Goal: Communication & Community: Answer question/provide support

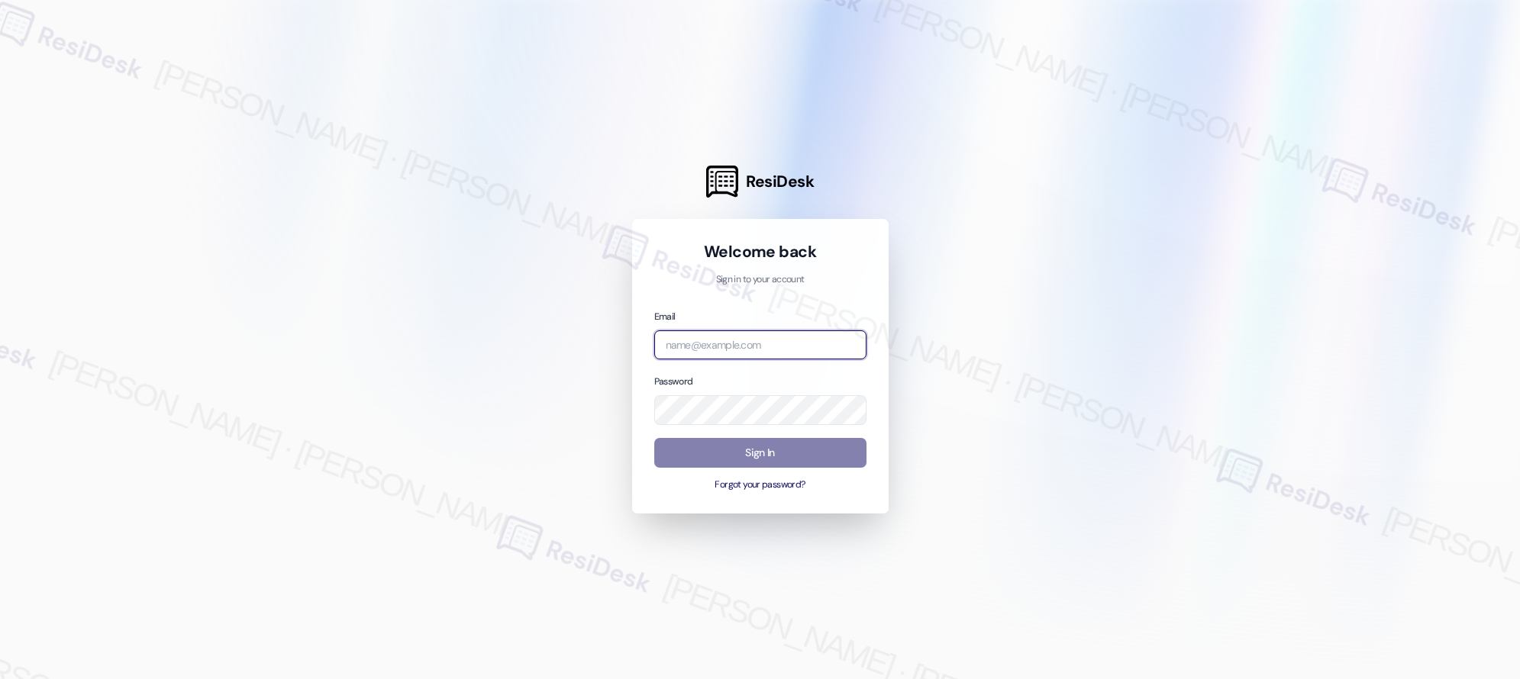
type input "[EMAIL_ADDRESS][PERSON_NAME][PERSON_NAME][PERSON_NAME][DOMAIN_NAME]"
click at [741, 345] on input "[EMAIL_ADDRESS][PERSON_NAME][PERSON_NAME][PERSON_NAME][DOMAIN_NAME]" at bounding box center [760, 345] width 212 height 30
type input "automated-surveys-baron_properties-[PERSON_NAME].[PERSON_NAME]@baron_[DOMAIN_NA…"
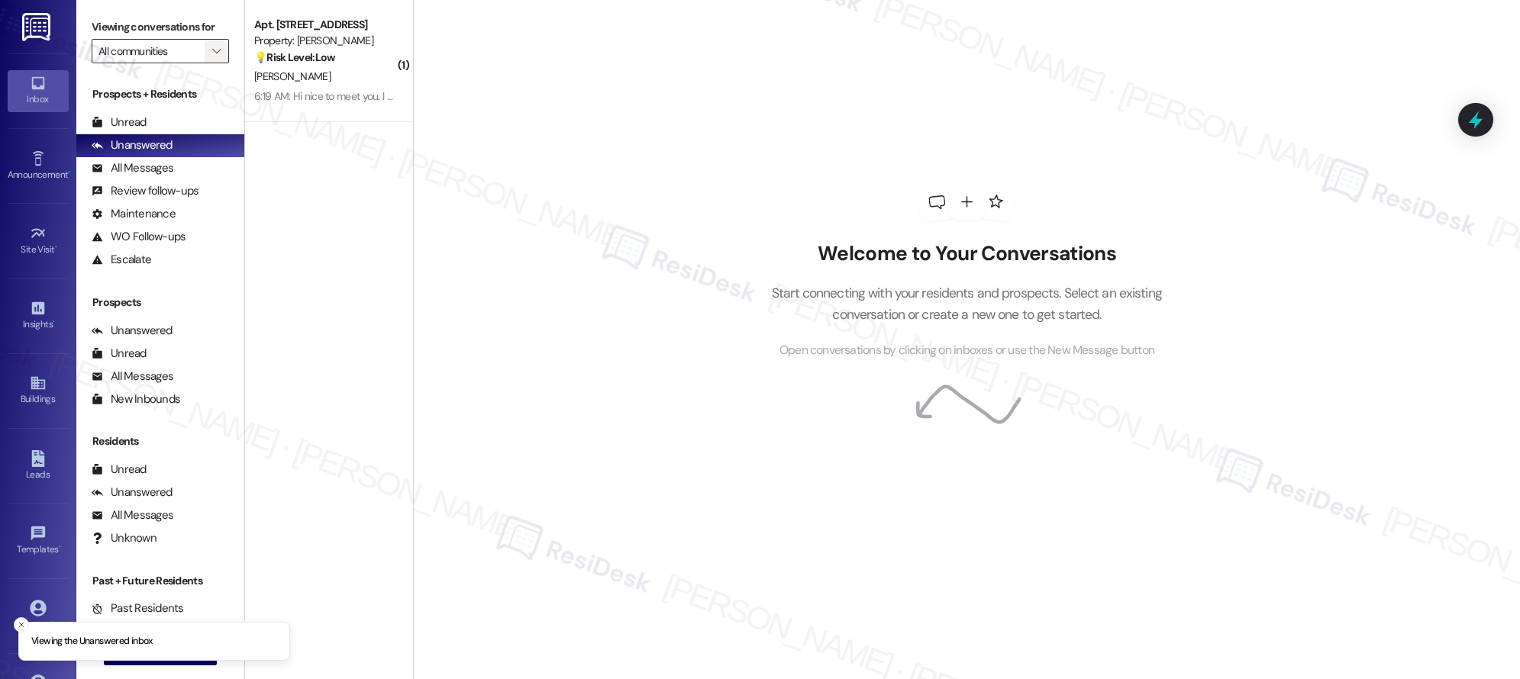
click at [212, 50] on icon "" at bounding box center [216, 51] width 8 height 12
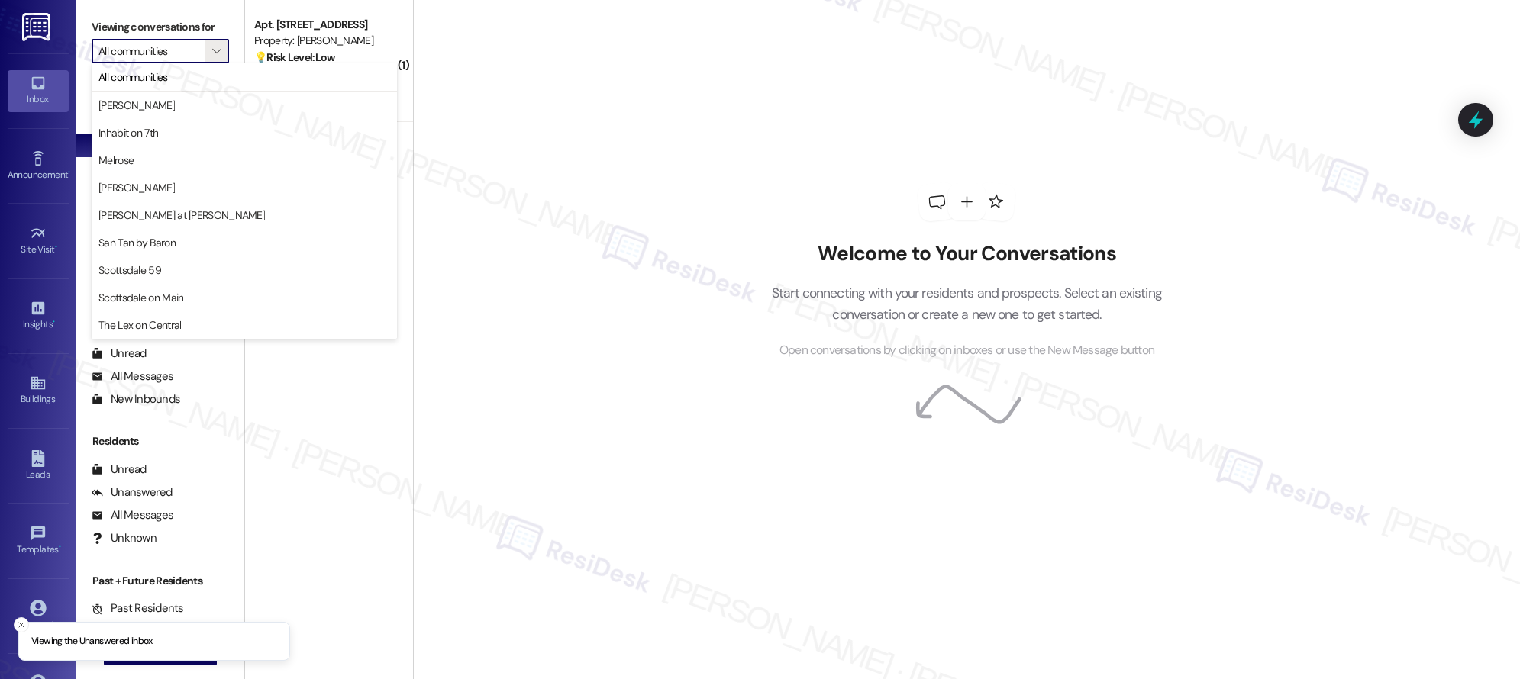
click at [588, 123] on div "Welcome to Your Conversations Start connecting with your residents and prospect…" at bounding box center [966, 339] width 1107 height 679
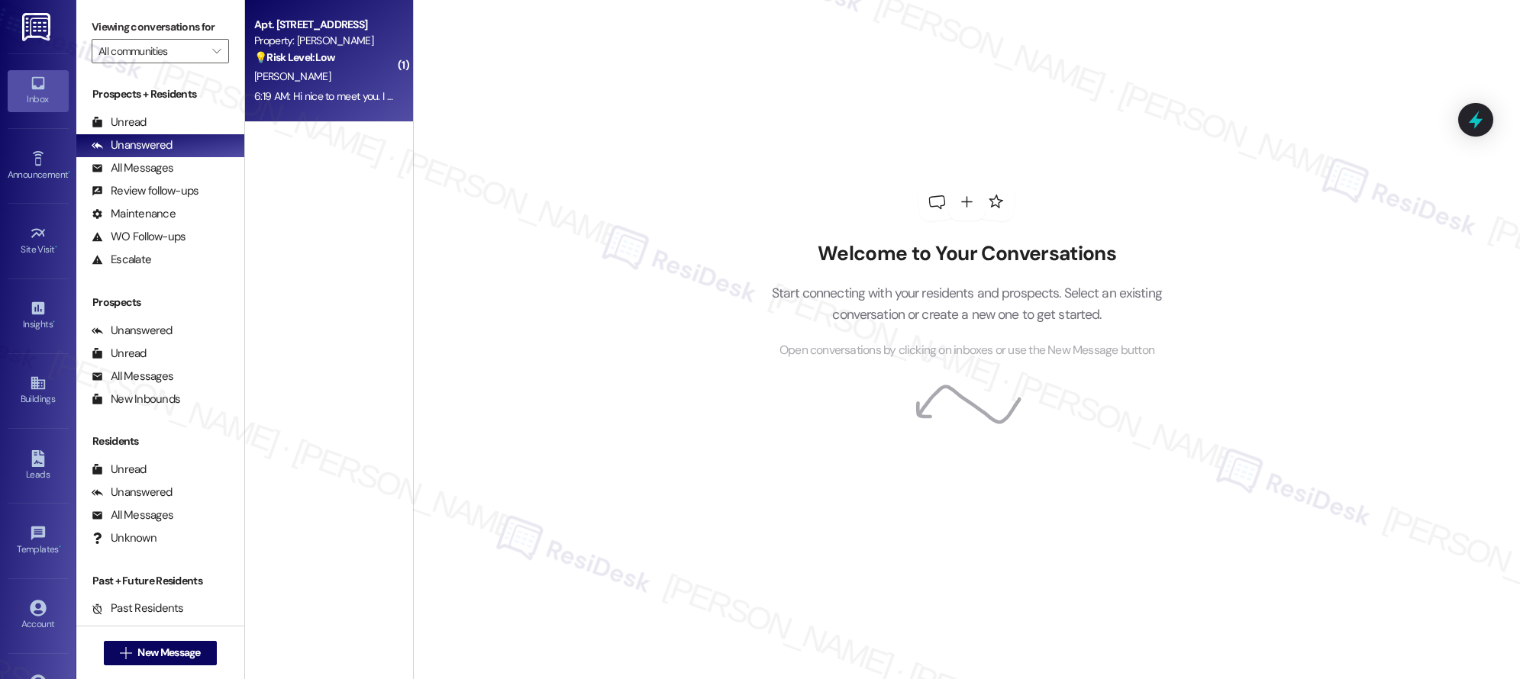
click at [342, 93] on div "6:19 AM: Hi nice to meet you. I actually have a request I've been meaning to as…" at bounding box center [656, 96] width 804 height 14
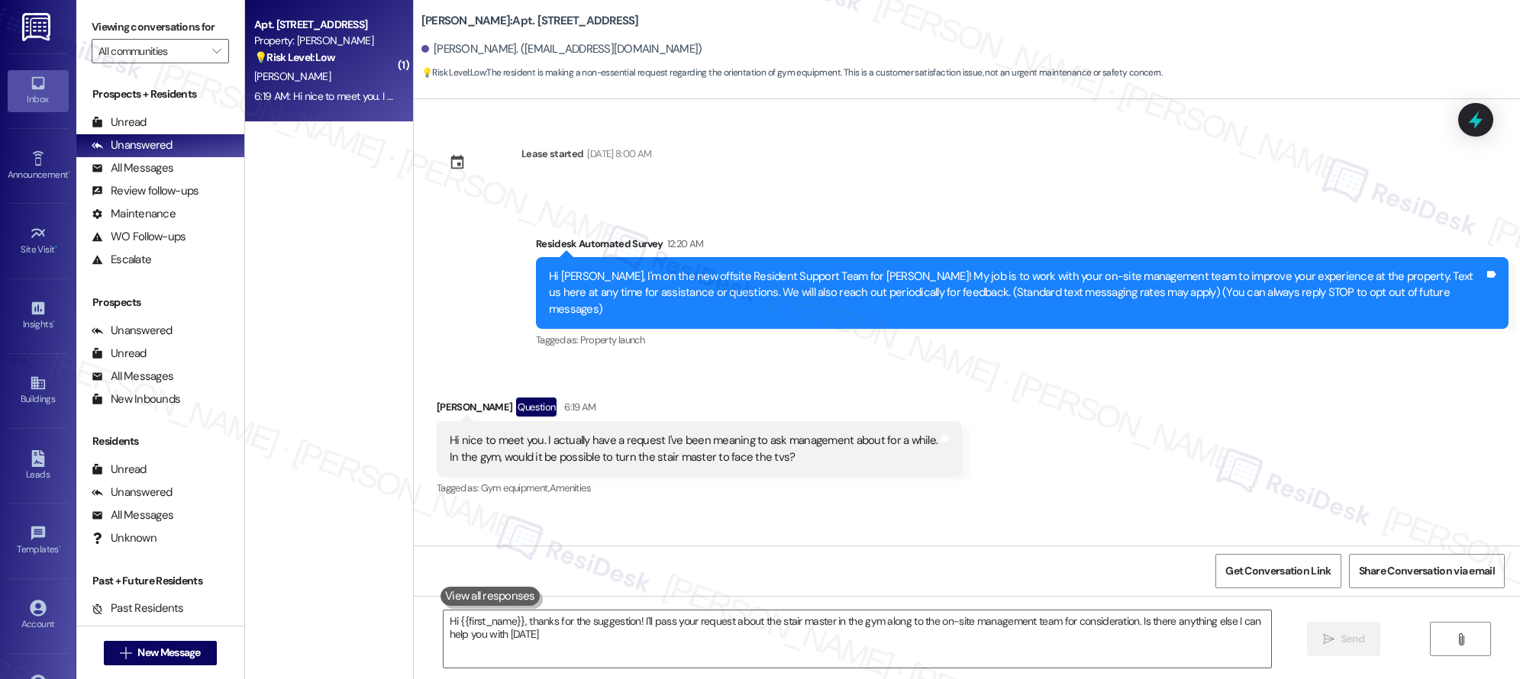
type textarea "Hi {{first_name}}, thanks for the suggestion! I'll pass your request about the …"
click at [160, 174] on div "All Messages" at bounding box center [133, 168] width 82 height 16
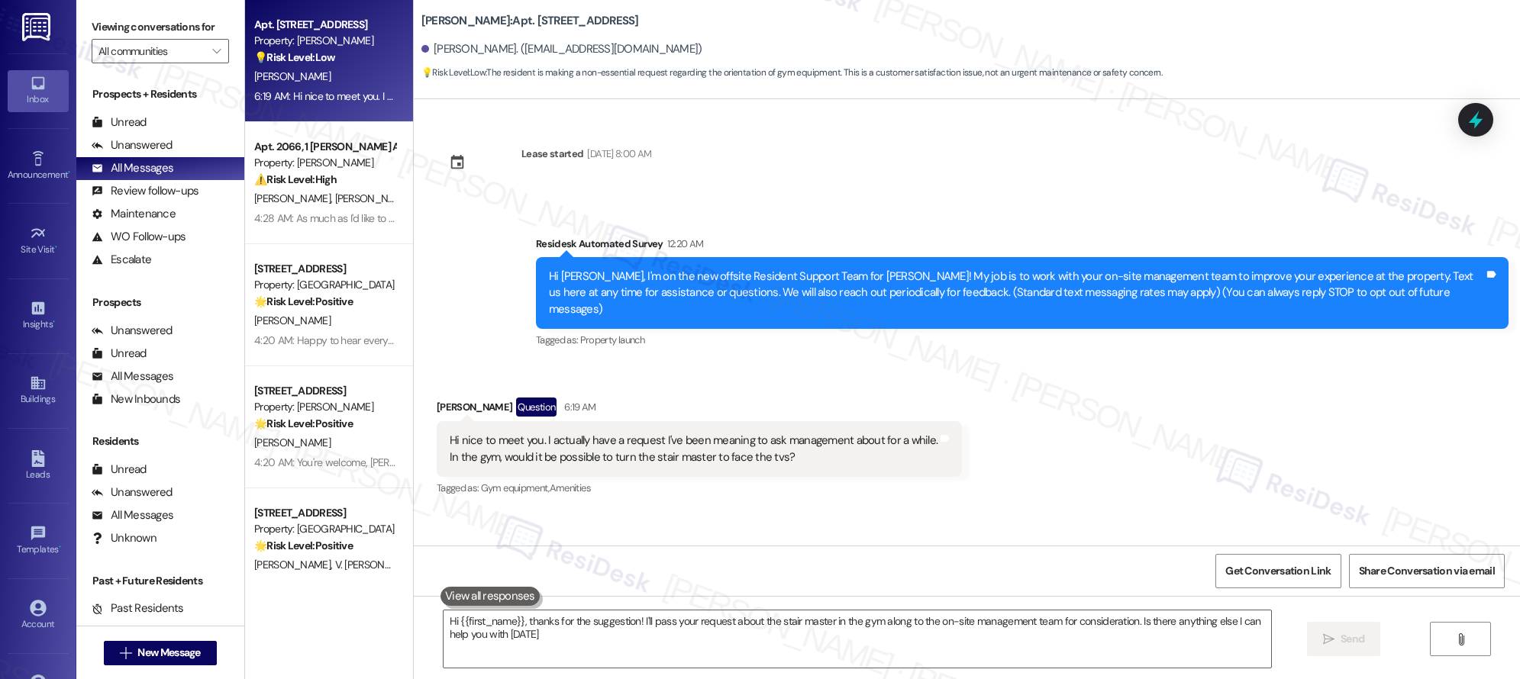
type textarea "Hi {{first_name}}, thanks for the suggestion! I'll pass your request about the …"
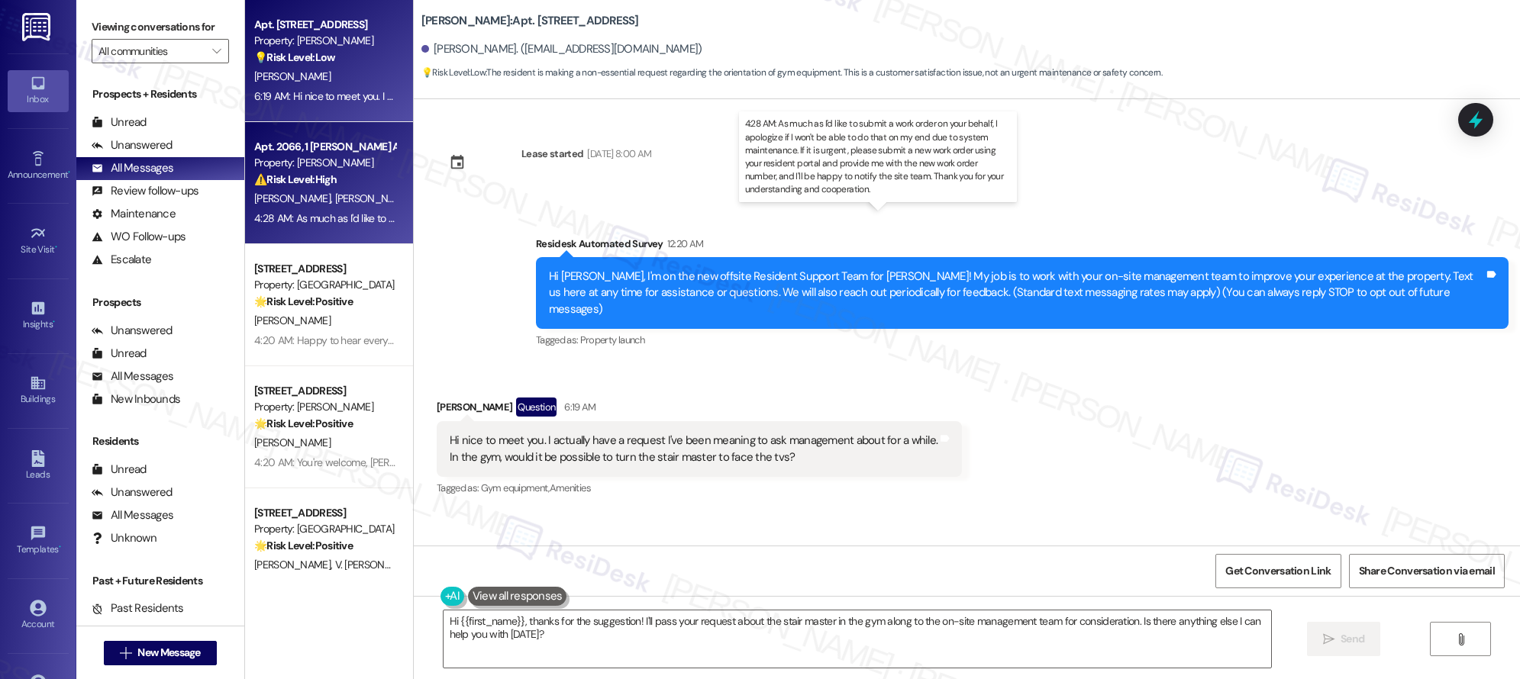
click at [338, 213] on div "4:28 AM: As much as I'd like to submit a work order on your behalf, I apologize…" at bounding box center [1045, 218] width 1583 height 14
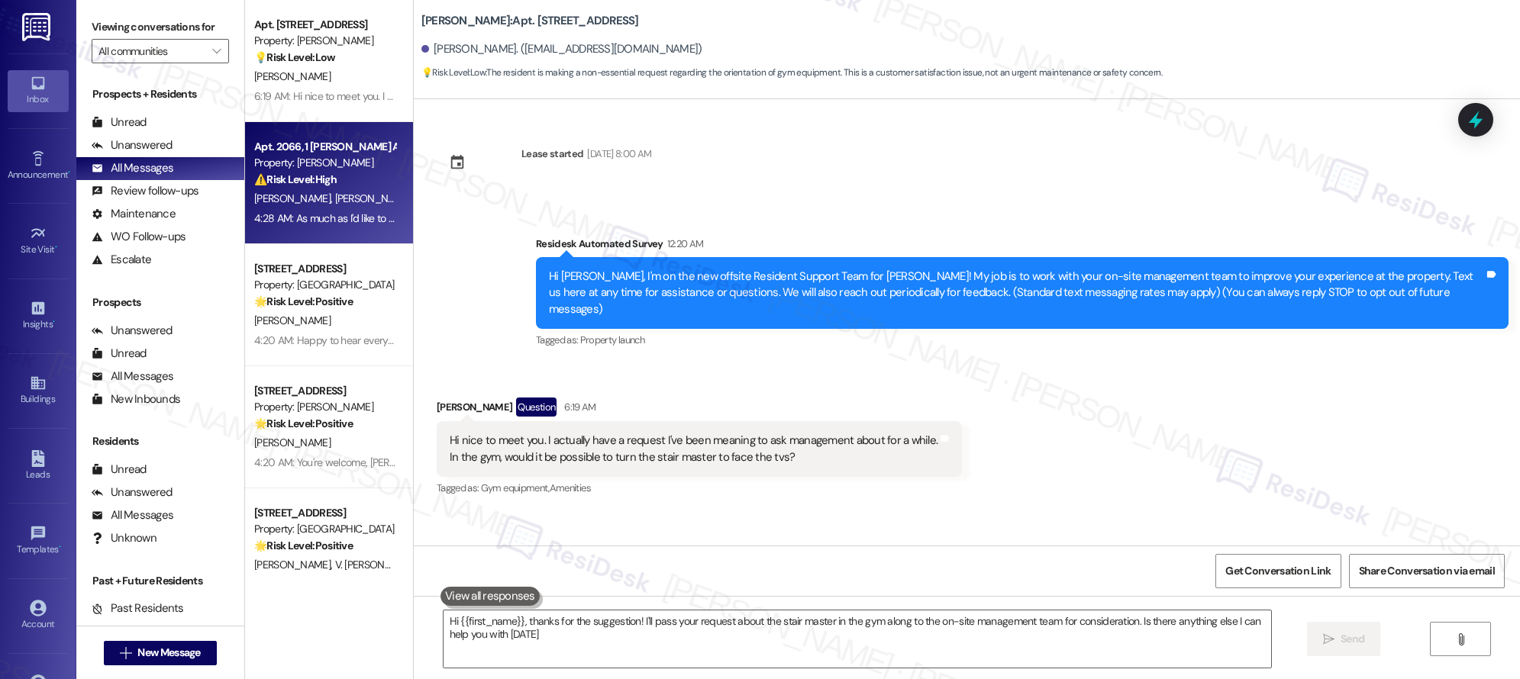
type textarea "Hi {{first_name}}, thanks for the suggestion! I'll pass your request about the …"
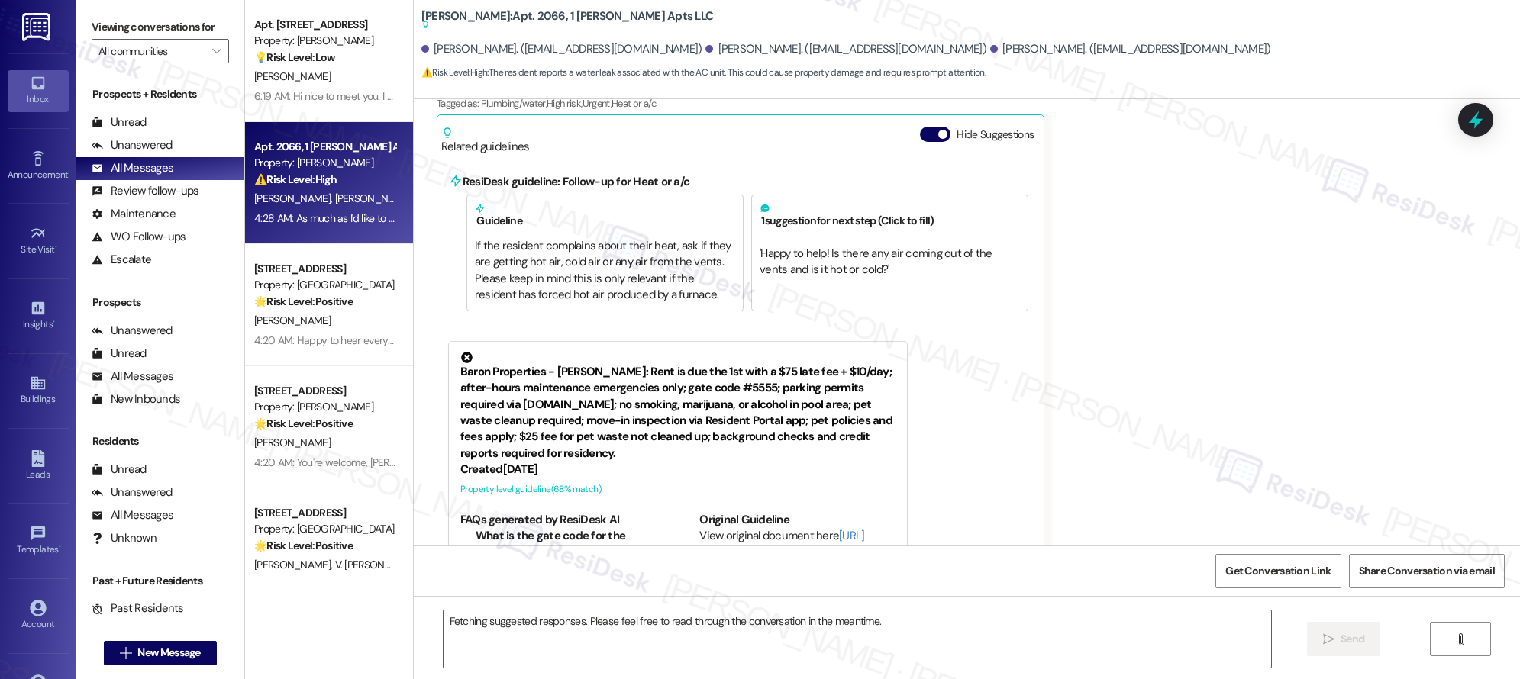
scroll to position [9975, 0]
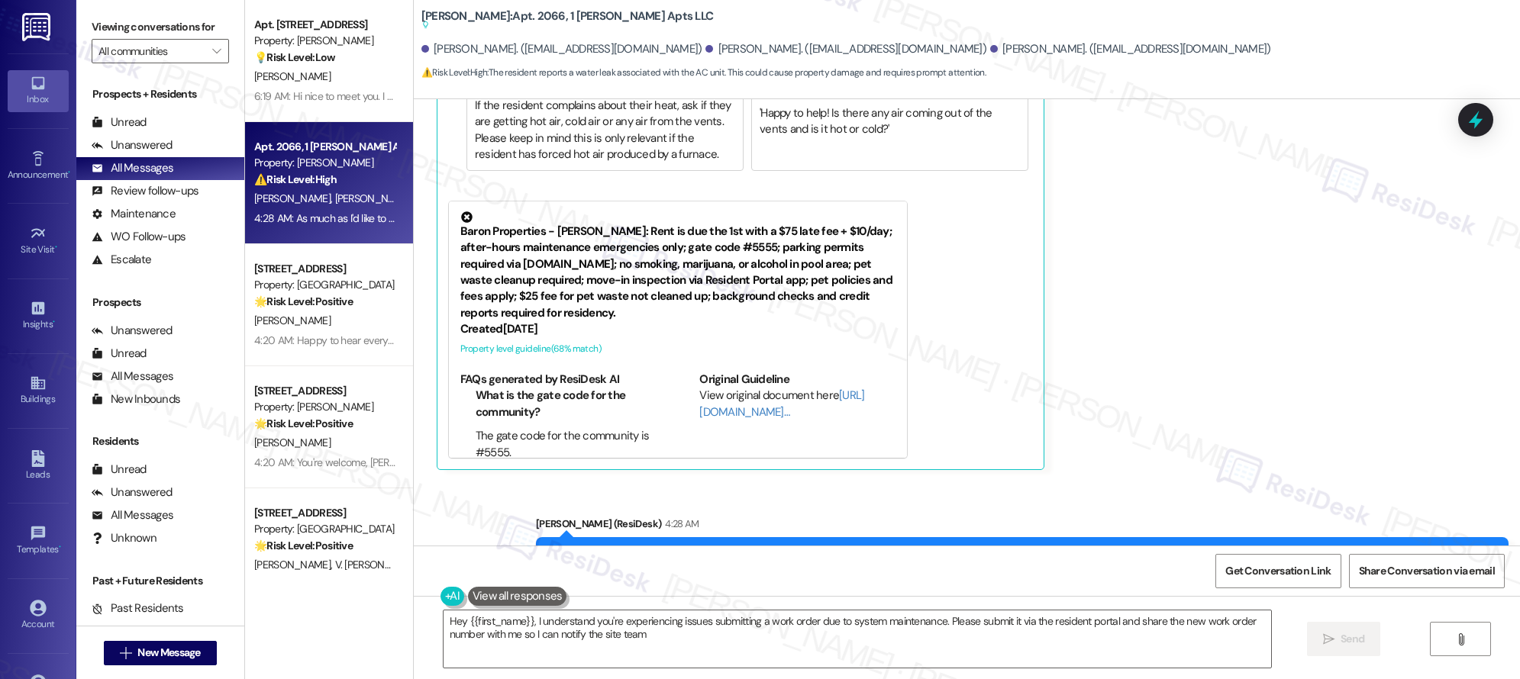
type textarea "Hey {{first_name}}, I understand you're experiencing issues submitting a work o…"
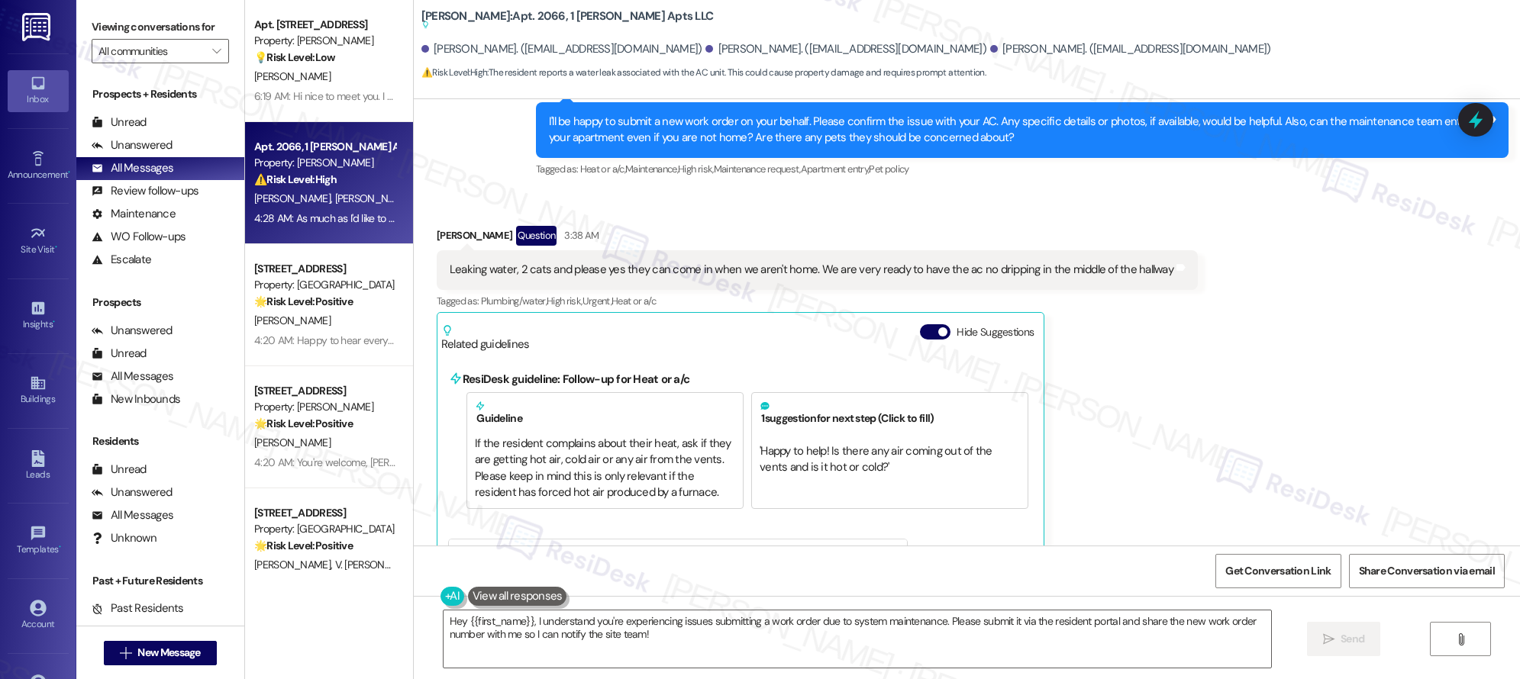
scroll to position [9610, 0]
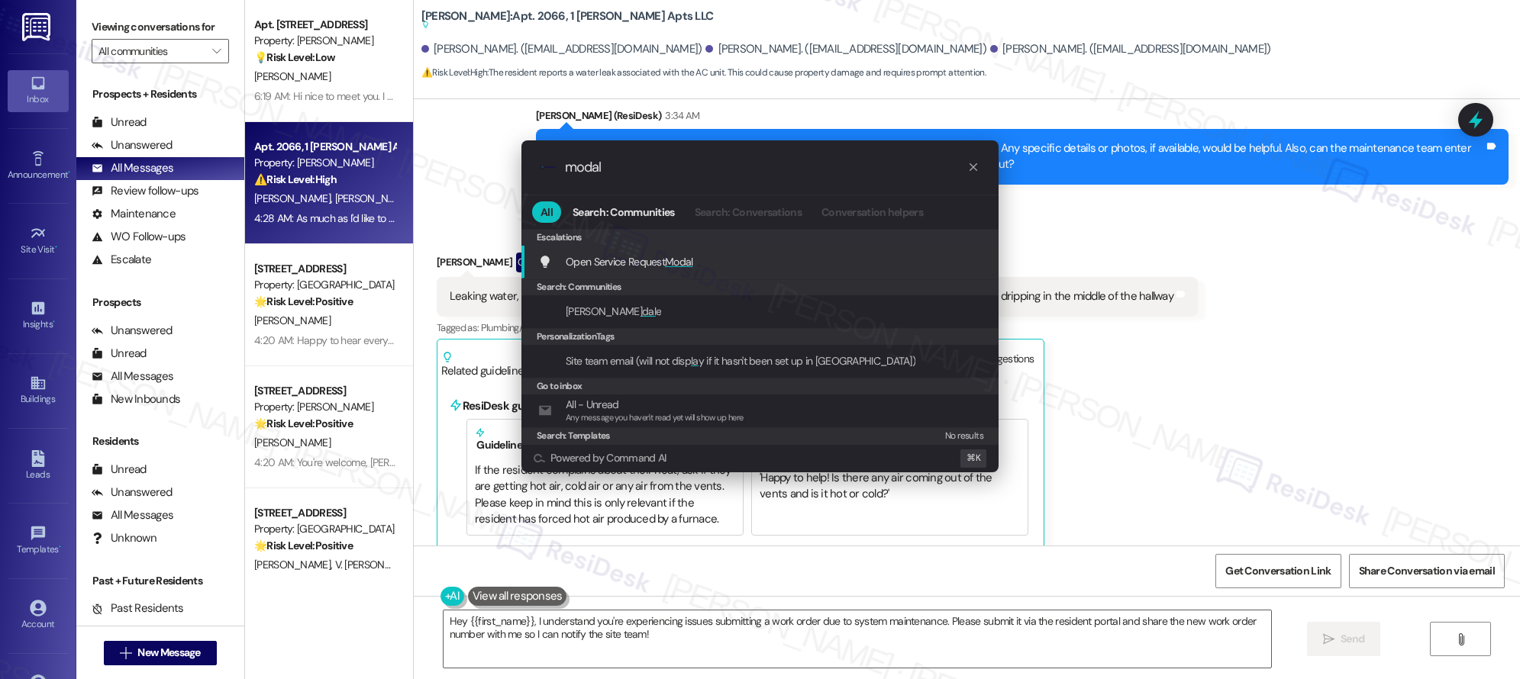
type input "modal"
click at [630, 261] on span "Open Service Request Modal" at bounding box center [629, 262] width 127 height 14
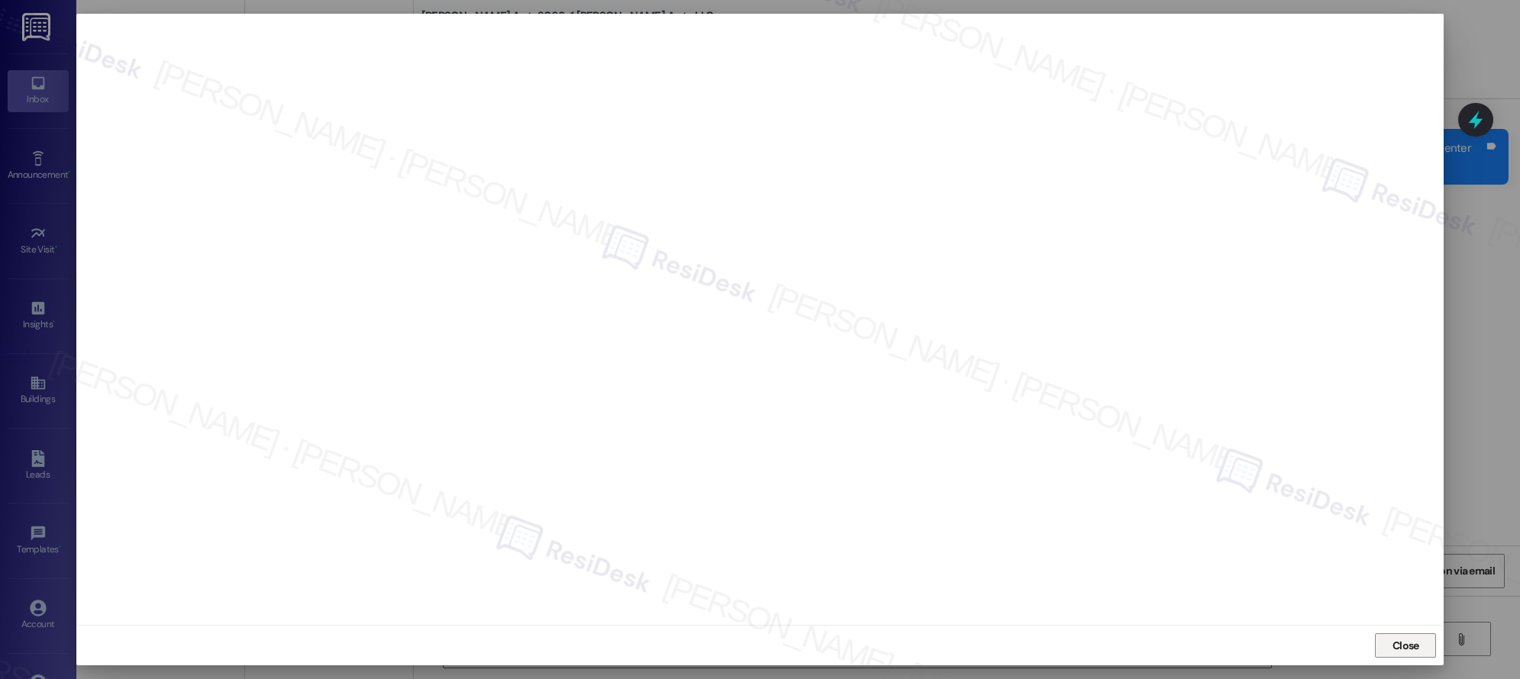
click at [1406, 650] on span "Close" at bounding box center [1405, 646] width 27 height 16
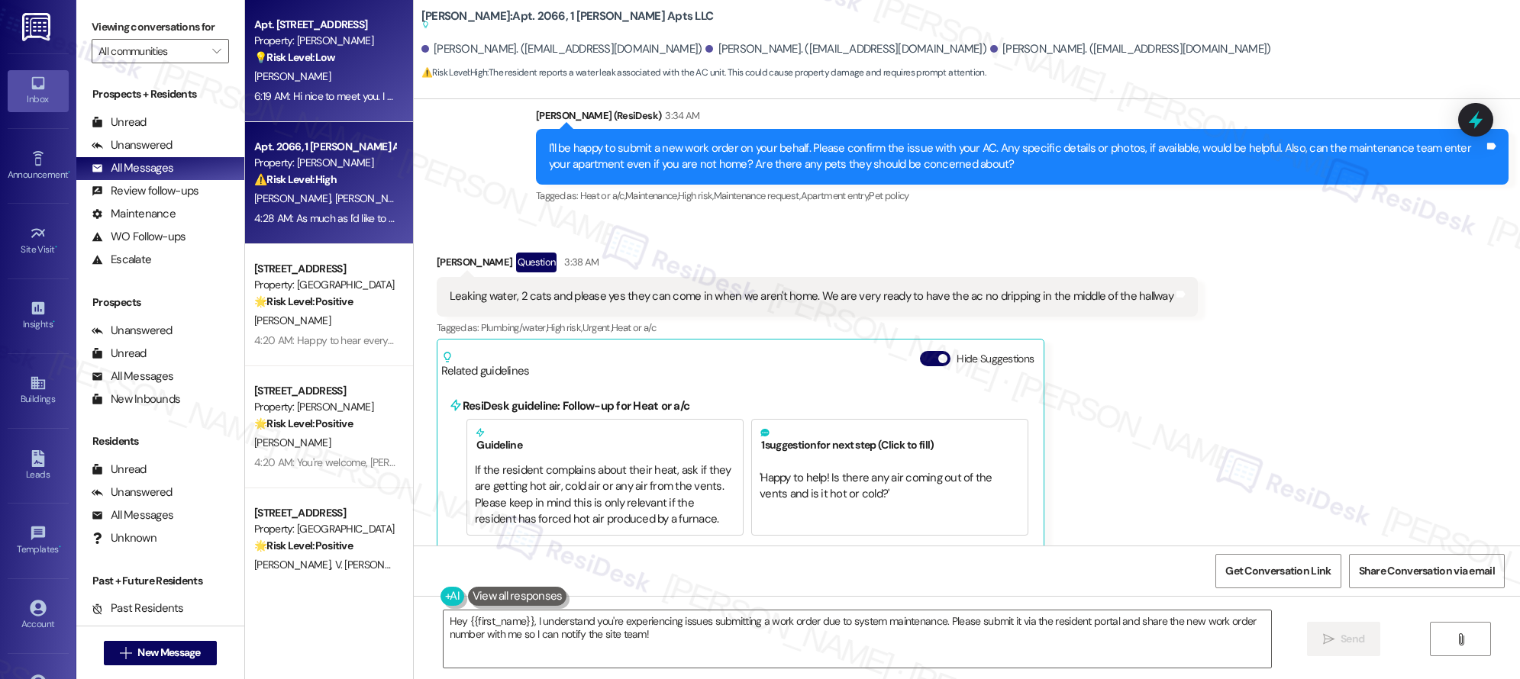
click at [305, 74] on div "[PERSON_NAME]" at bounding box center [325, 76] width 144 height 19
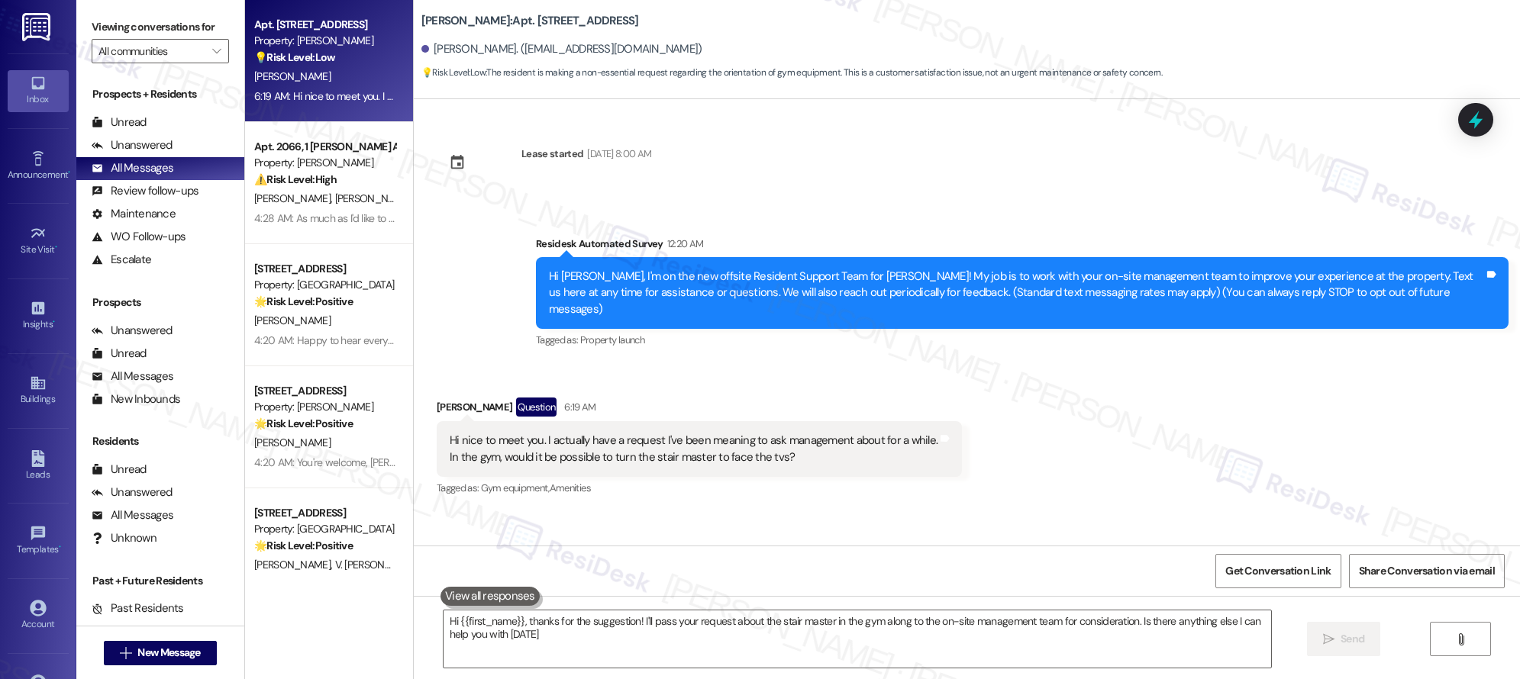
type textarea "Hi {{first_name}}, thanks for the suggestion! I'll pass your request about the …"
click at [997, 363] on div "Received via SMS [PERSON_NAME] Question 6:19 AM Hi nice to meet you. I actually…" at bounding box center [967, 437] width 1106 height 148
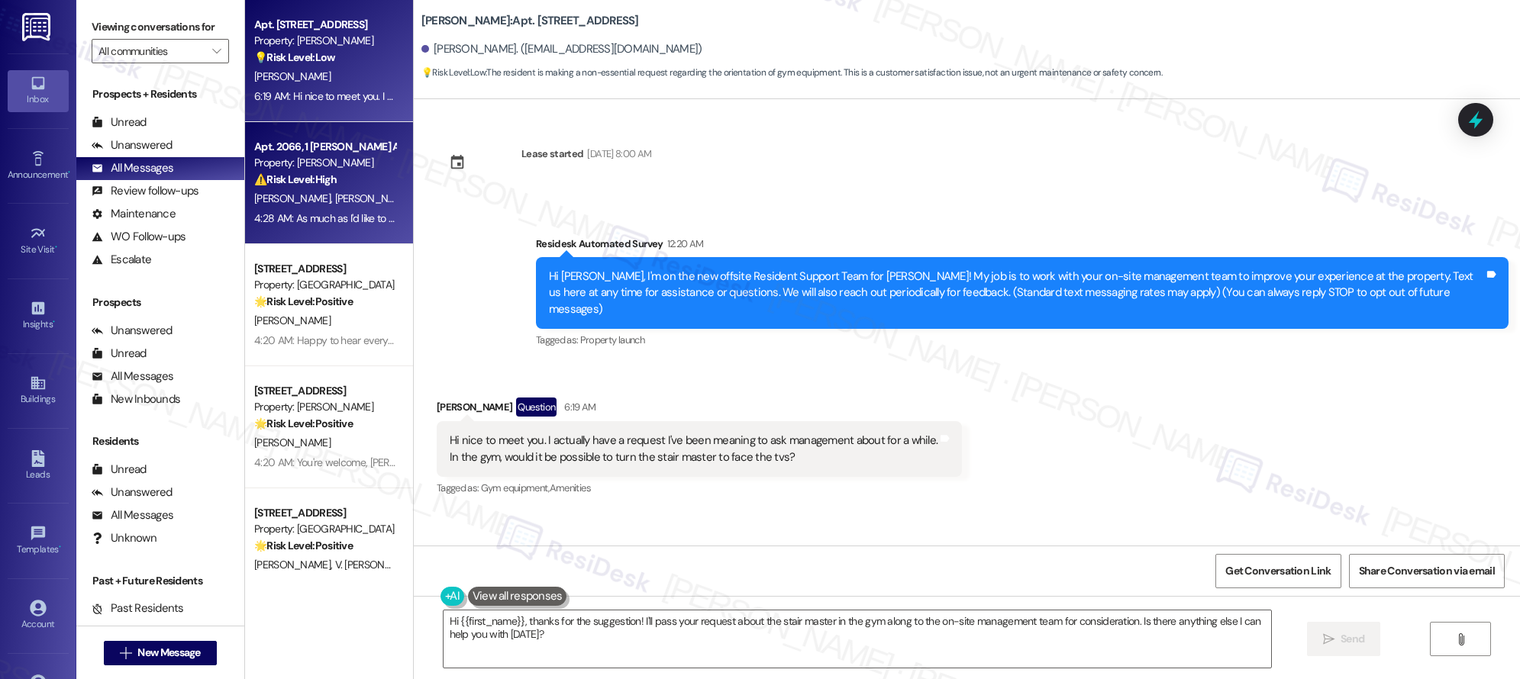
click at [347, 199] on div "T. [PERSON_NAME]" at bounding box center [325, 198] width 144 height 19
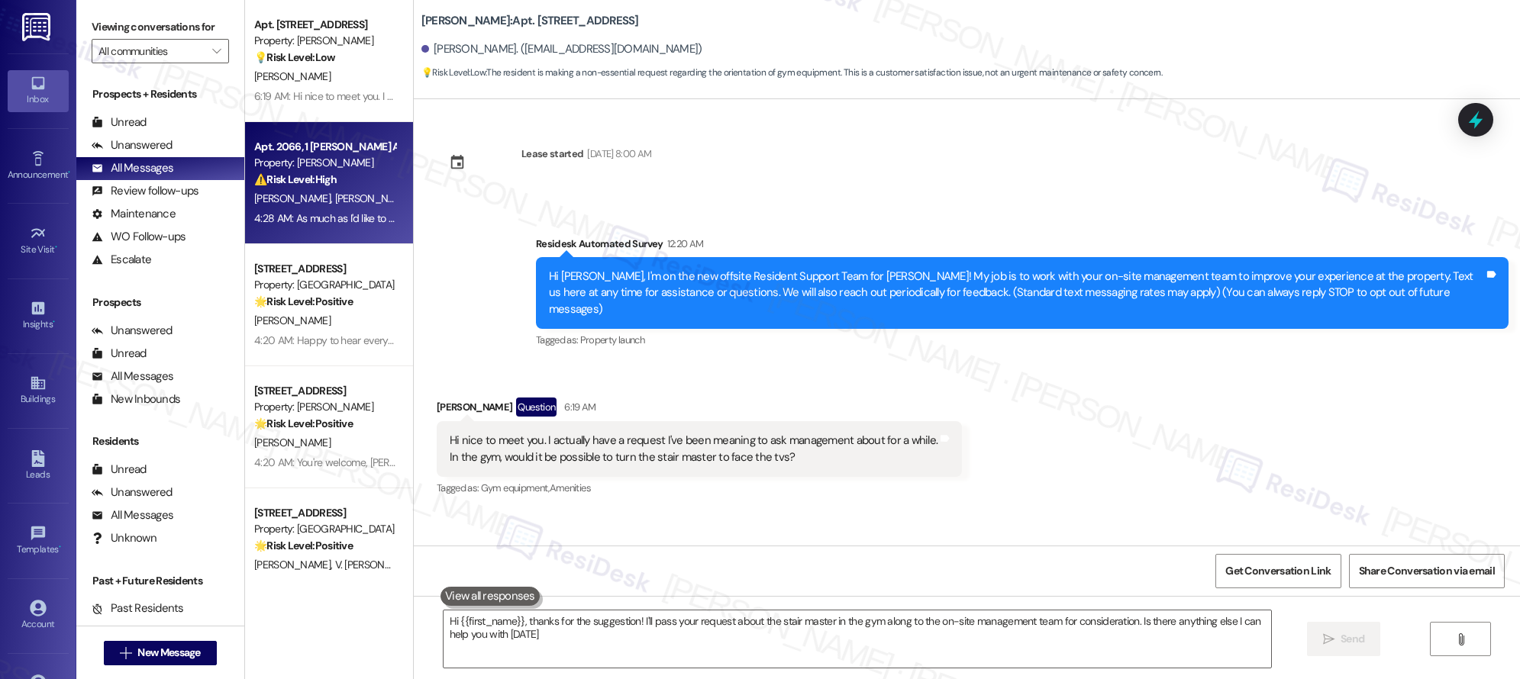
type textarea "Hi {{first_name}}, thanks for the suggestion! I'll pass your request about the …"
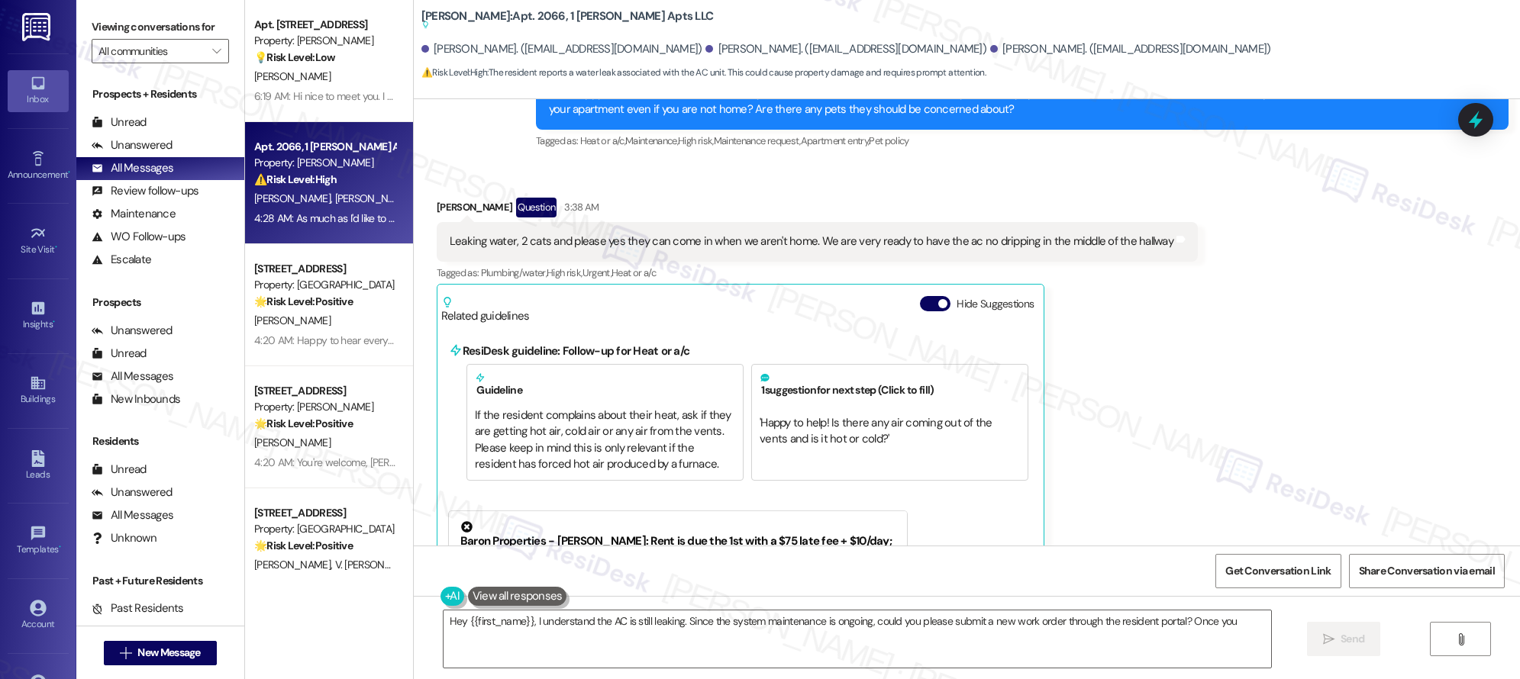
scroll to position [9662, 0]
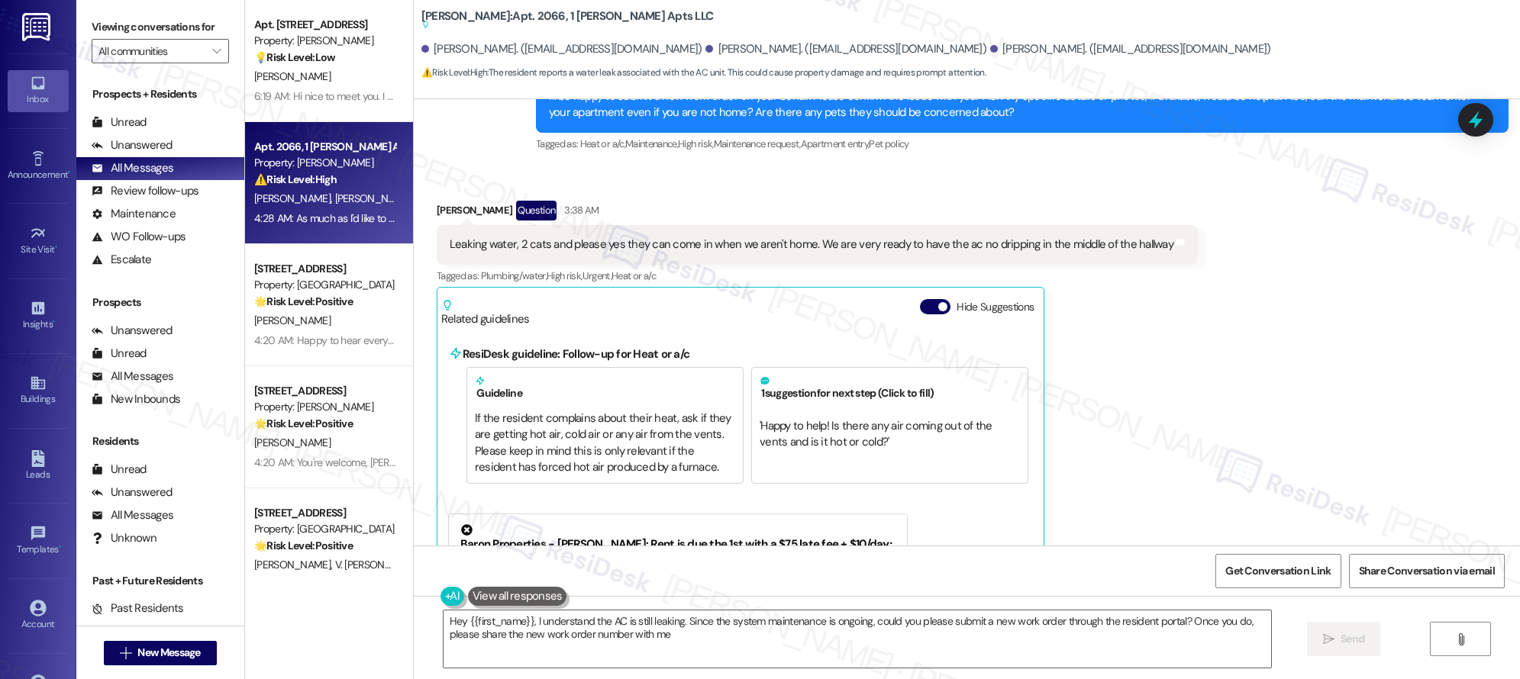
type textarea "Hey {{first_name}}, I understand the AC is still leaking. Since the system main…"
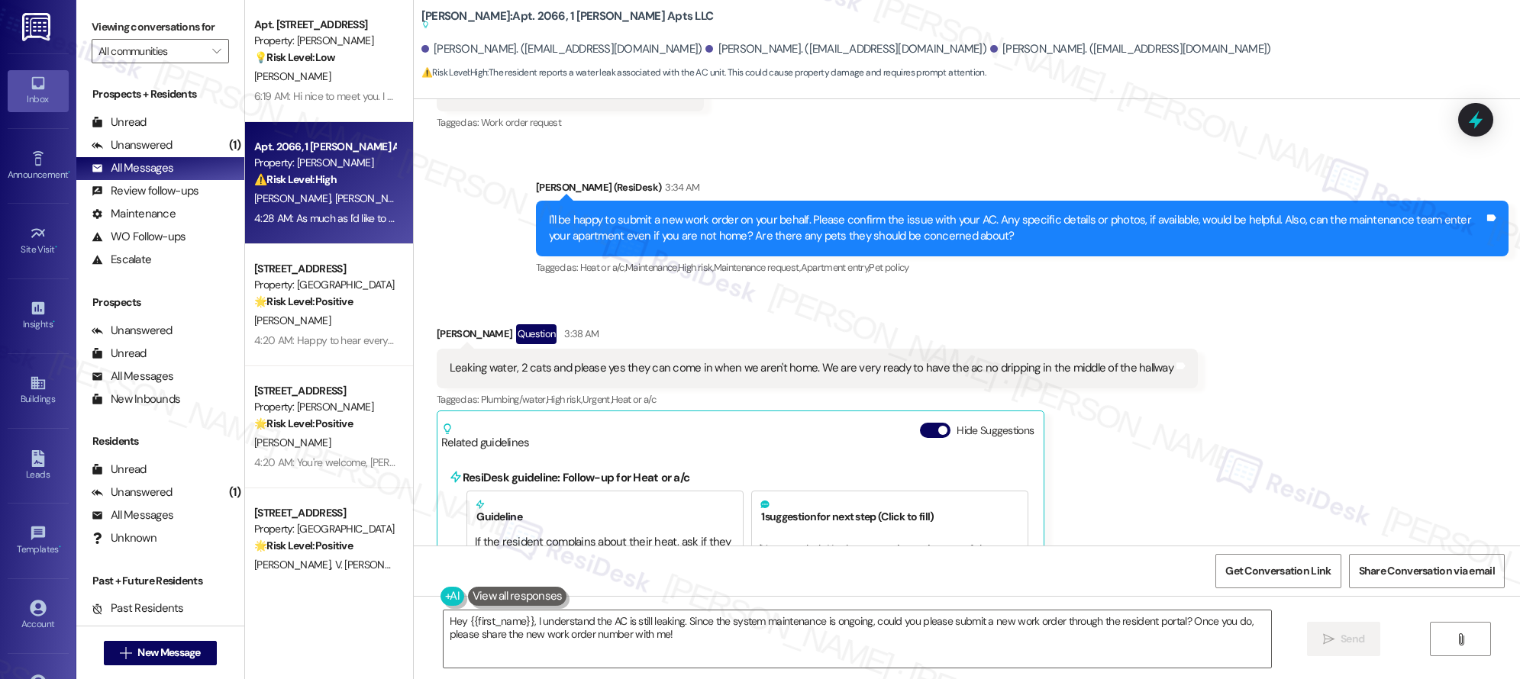
scroll to position [9539, 0]
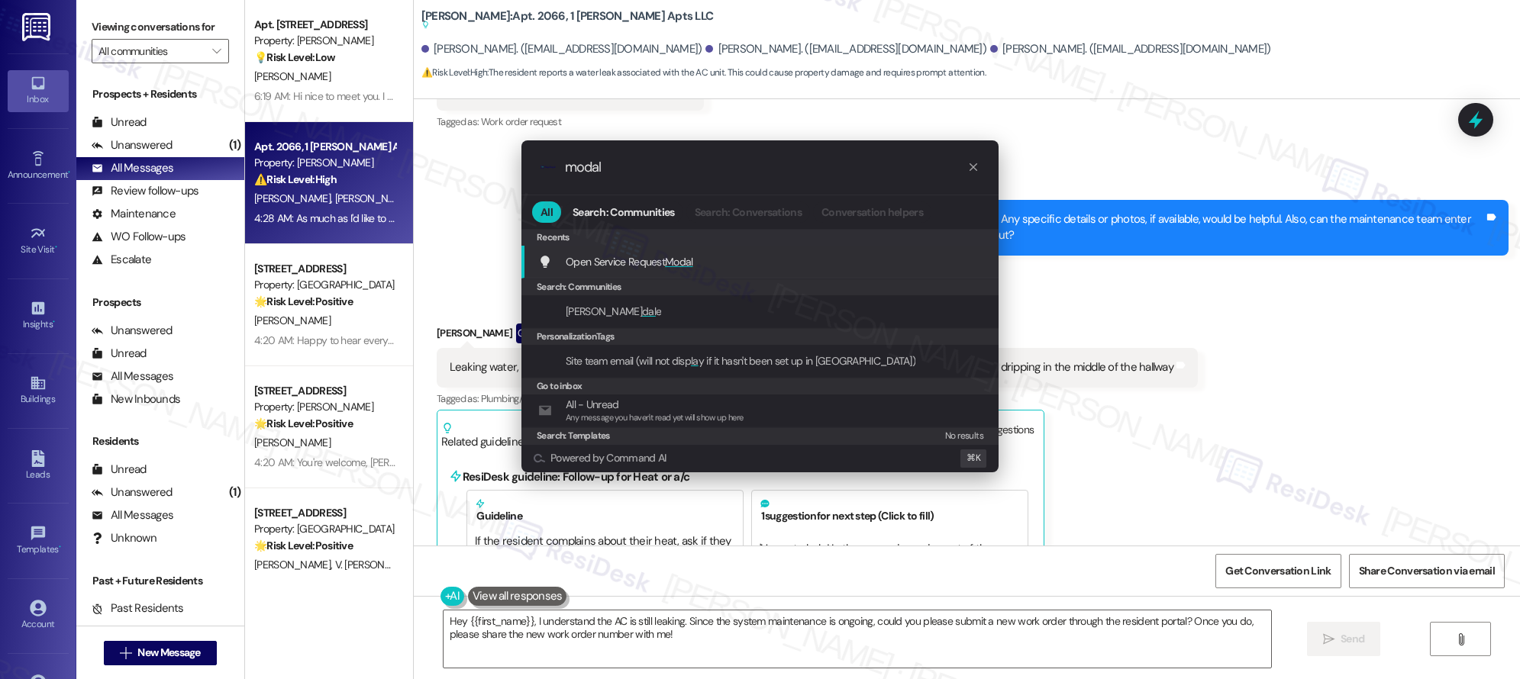
type input "modal"
click at [714, 265] on div "Open Service Request Modal Add shortcut" at bounding box center [761, 261] width 446 height 17
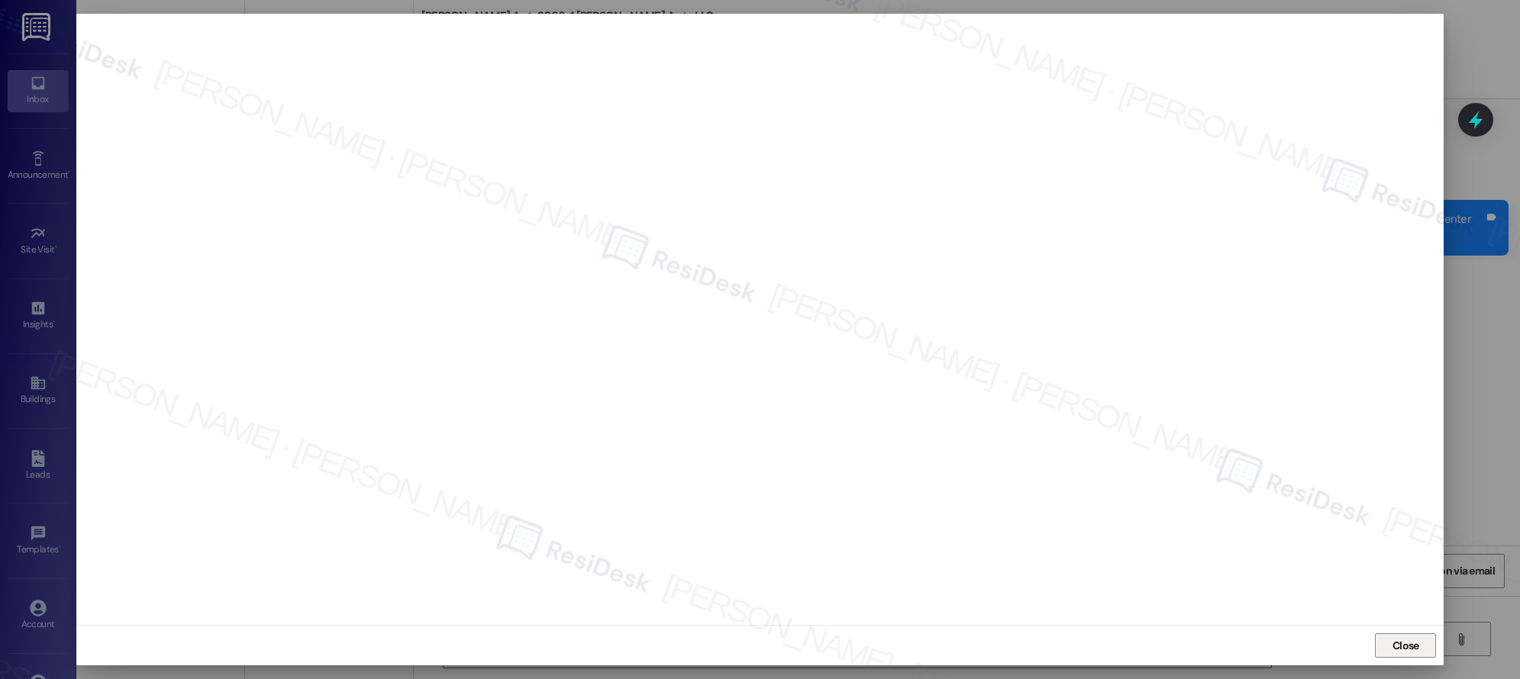
click at [1389, 640] on span "Close" at bounding box center [1405, 646] width 33 height 16
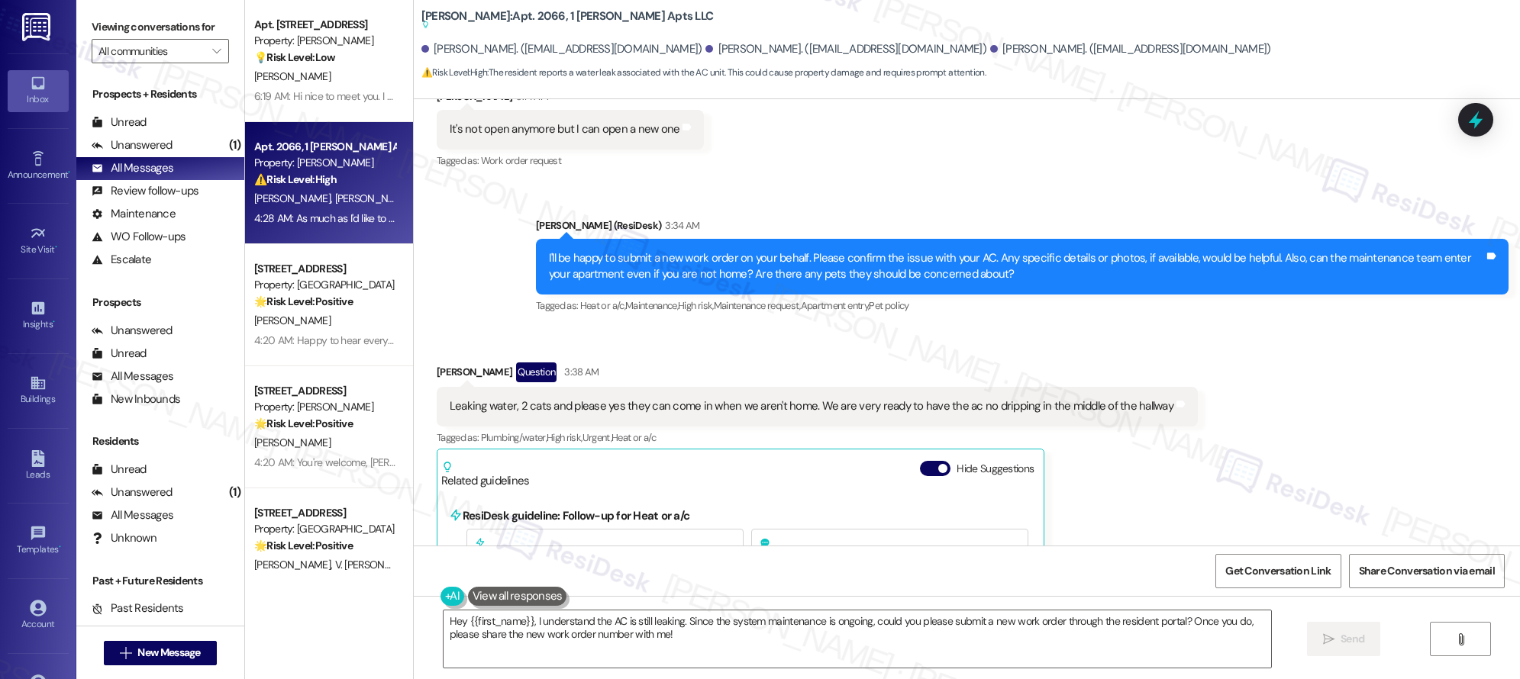
scroll to position [9492, 0]
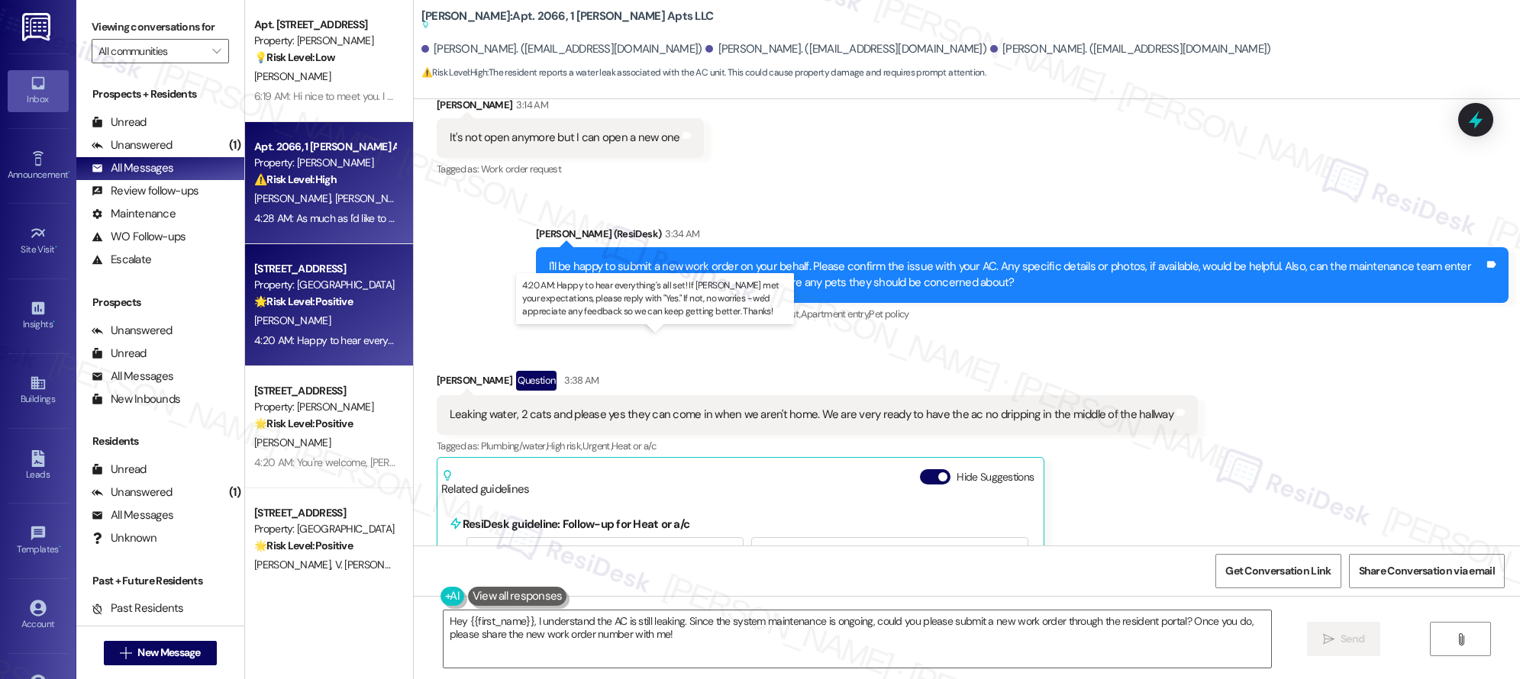
click at [363, 334] on div "4:20 AM: Happy to hear everything's all set! If [PERSON_NAME] met your expectat…" at bounding box center [693, 341] width 878 height 14
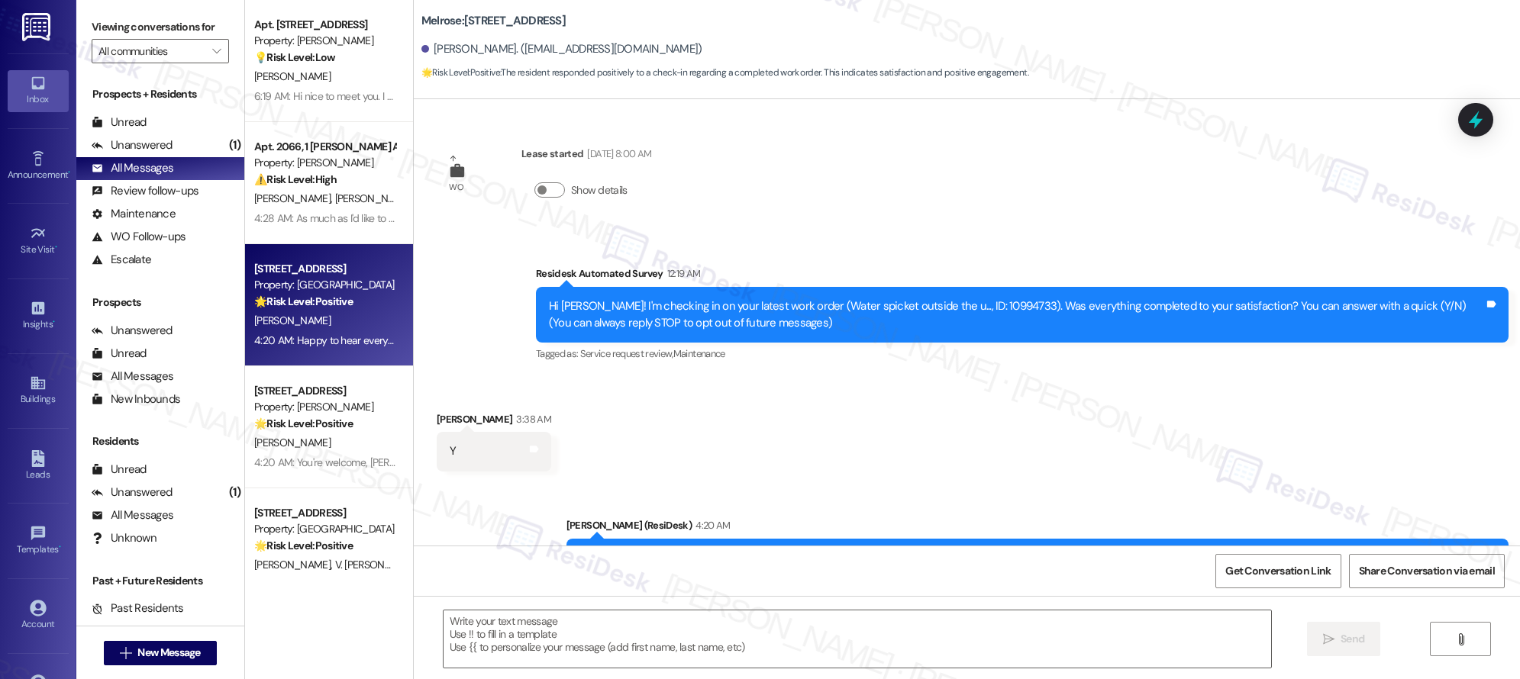
type textarea "Fetching suggested responses. Please feel free to read through the conversation…"
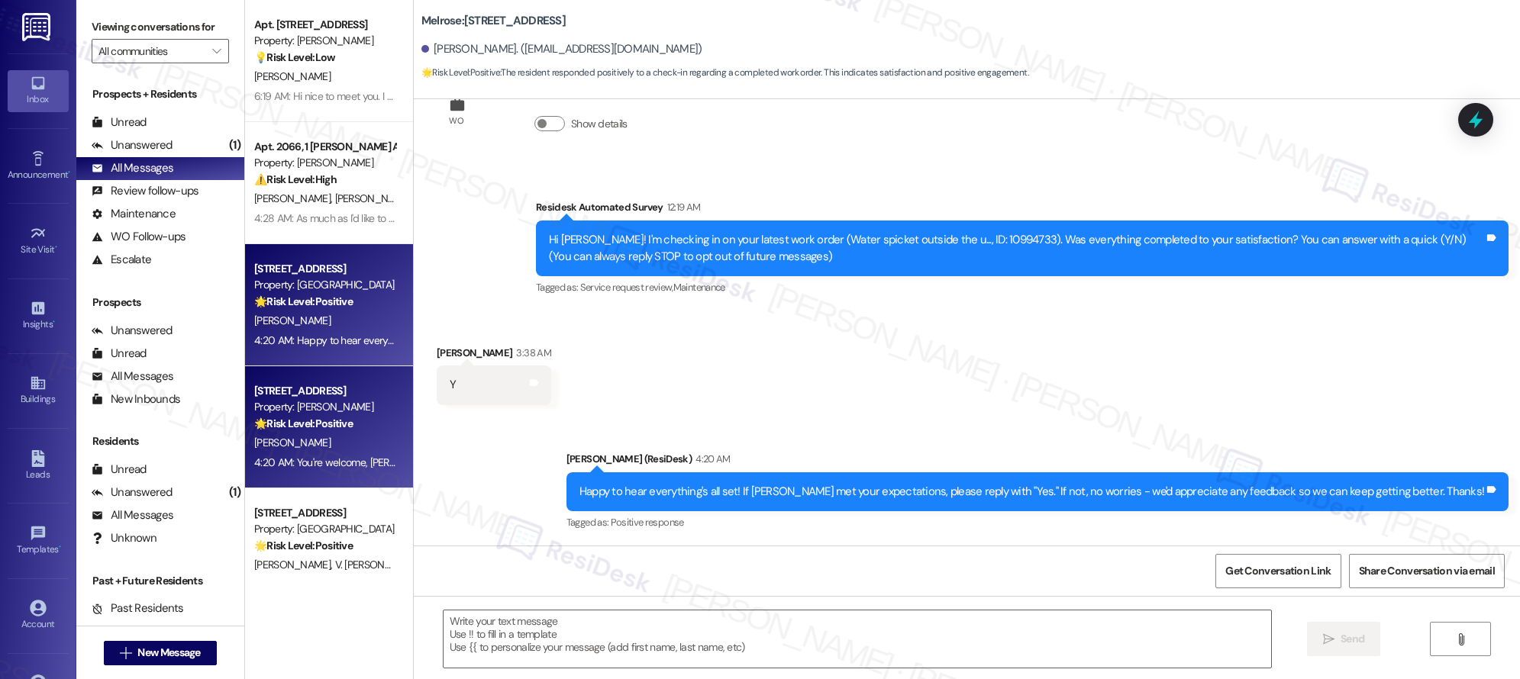
click at [299, 421] on strong "🌟 Risk Level: Positive" at bounding box center [303, 424] width 98 height 14
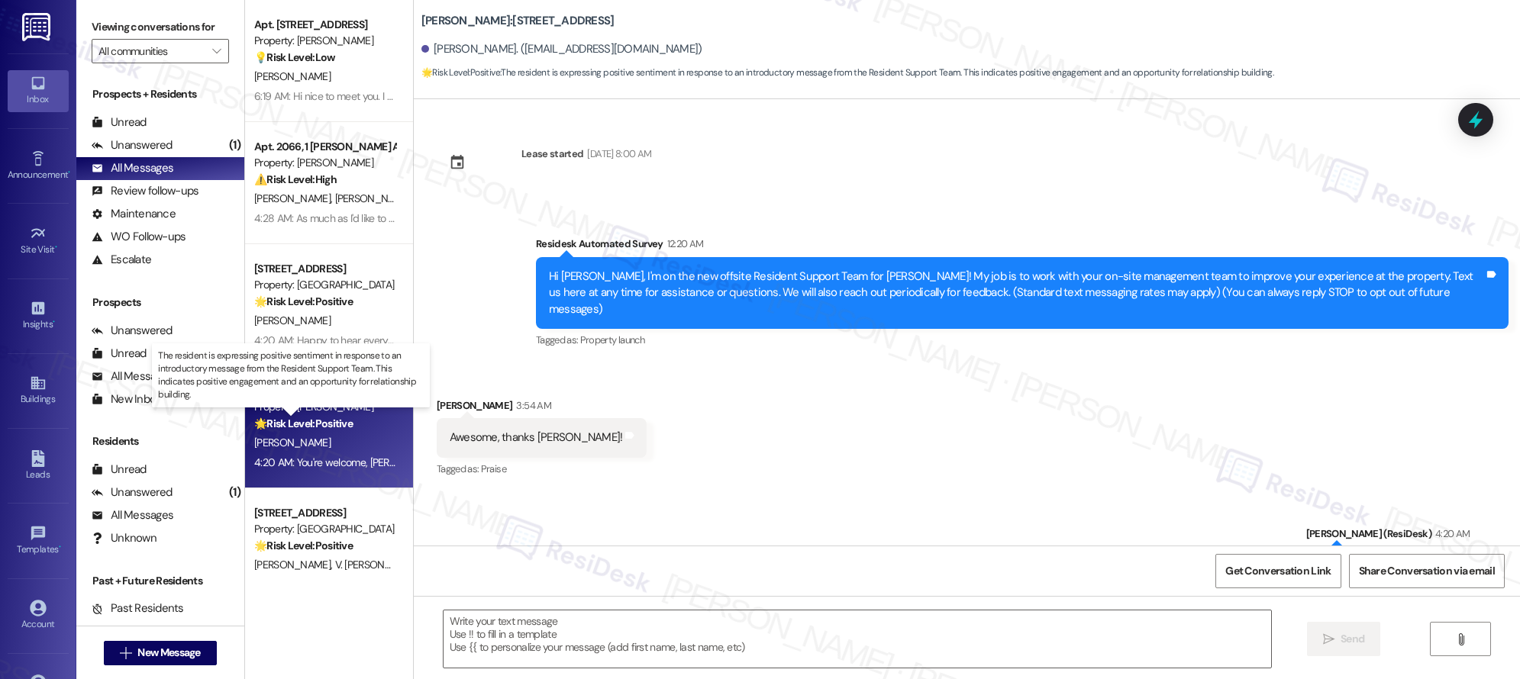
type textarea "Fetching suggested responses. Please feel free to read through the conversation…"
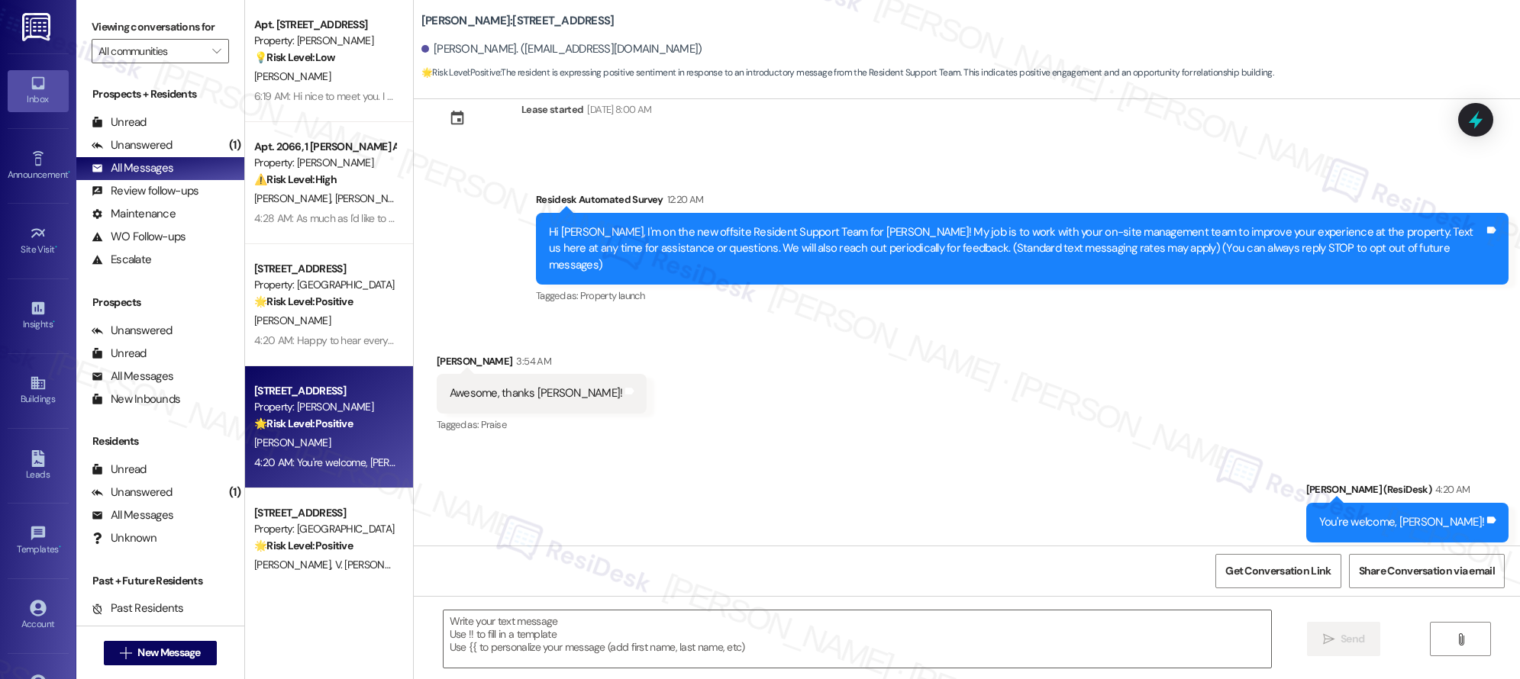
scroll to position [47, 0]
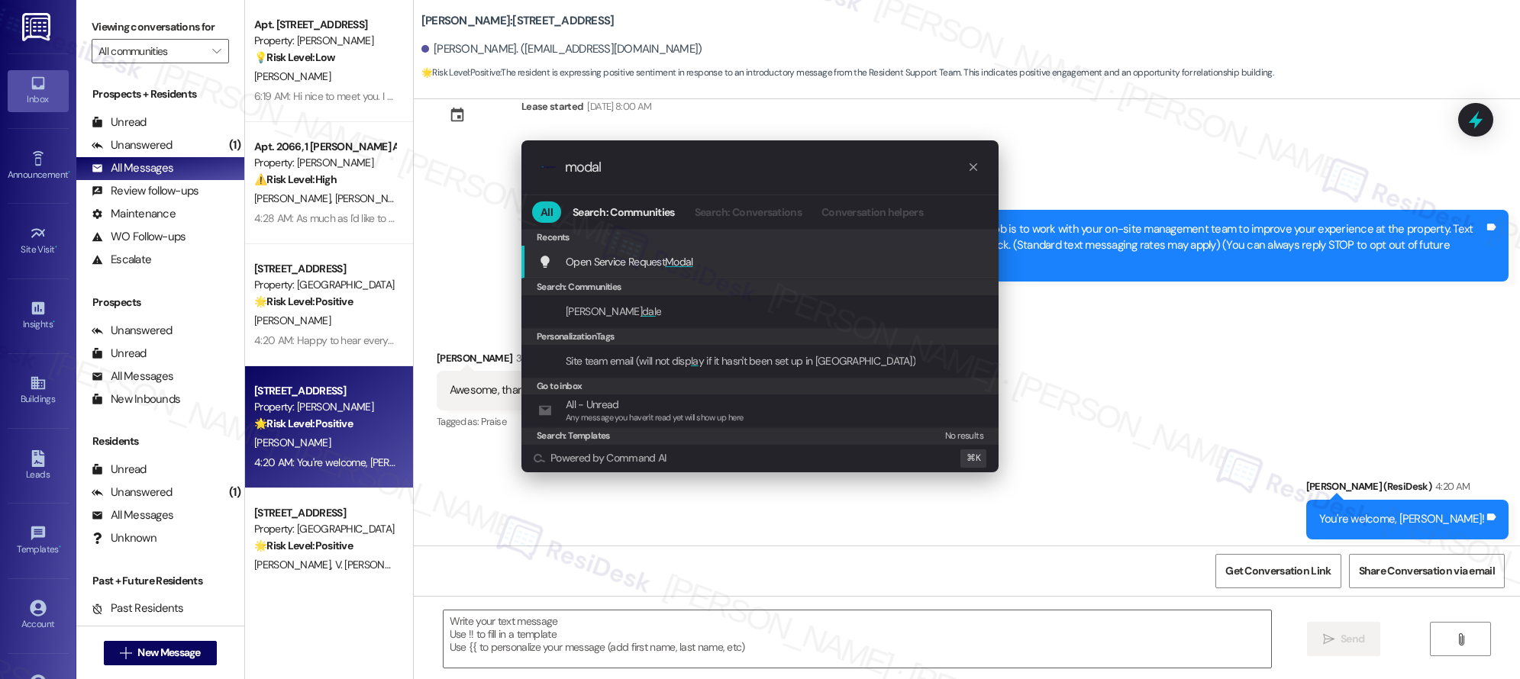
click at [685, 260] on span "Modal" at bounding box center [679, 262] width 28 height 14
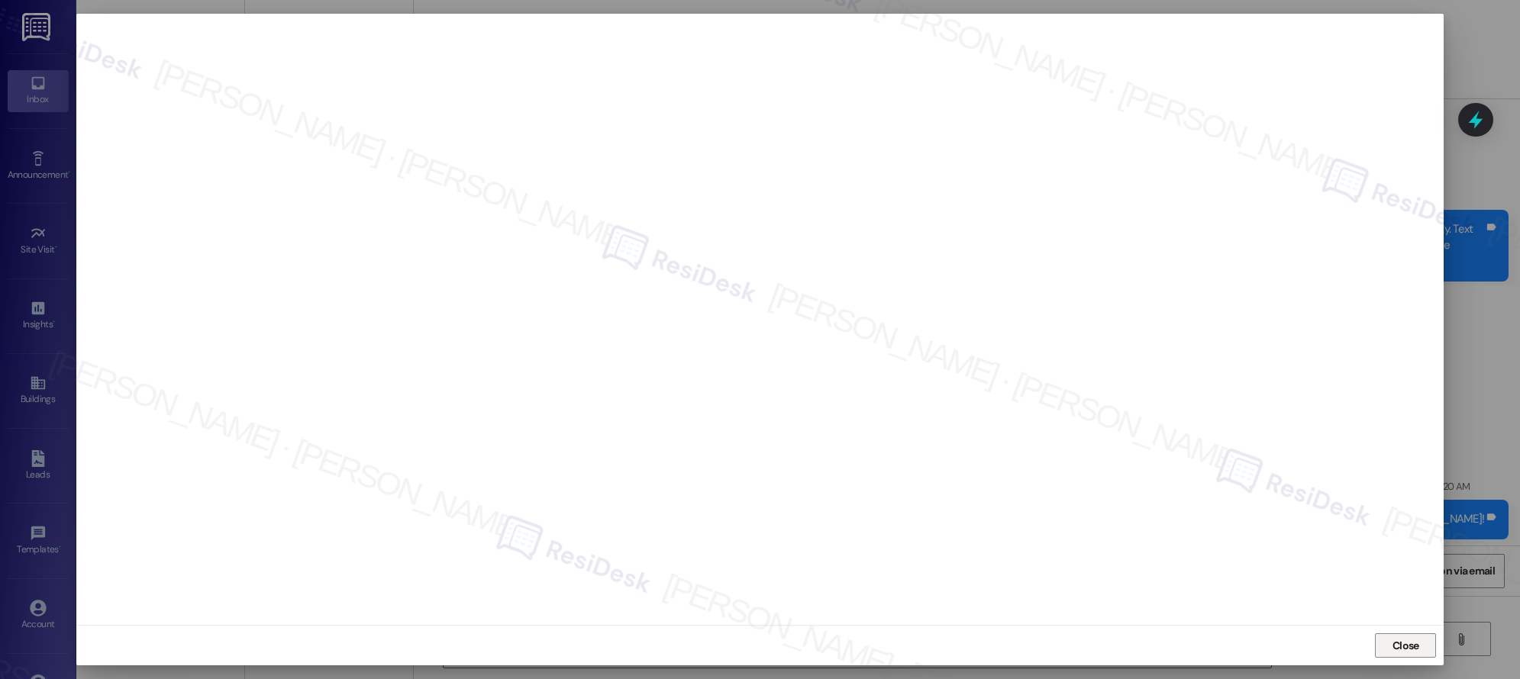
click at [1399, 646] on span "Close" at bounding box center [1405, 646] width 27 height 16
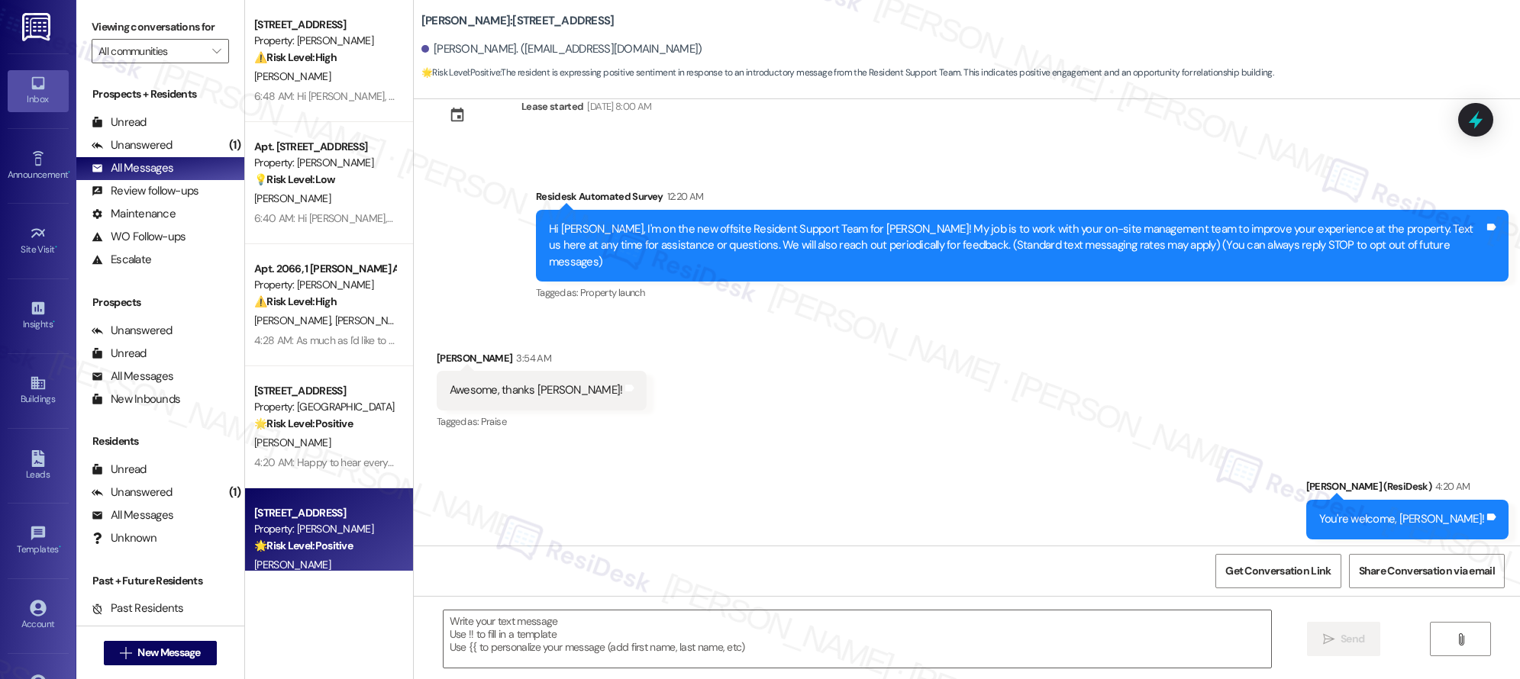
click at [762, 411] on div "Received via SMS [PERSON_NAME] 3:54 AM Awesome, thanks [PERSON_NAME]! Tags and …" at bounding box center [967, 380] width 1106 height 129
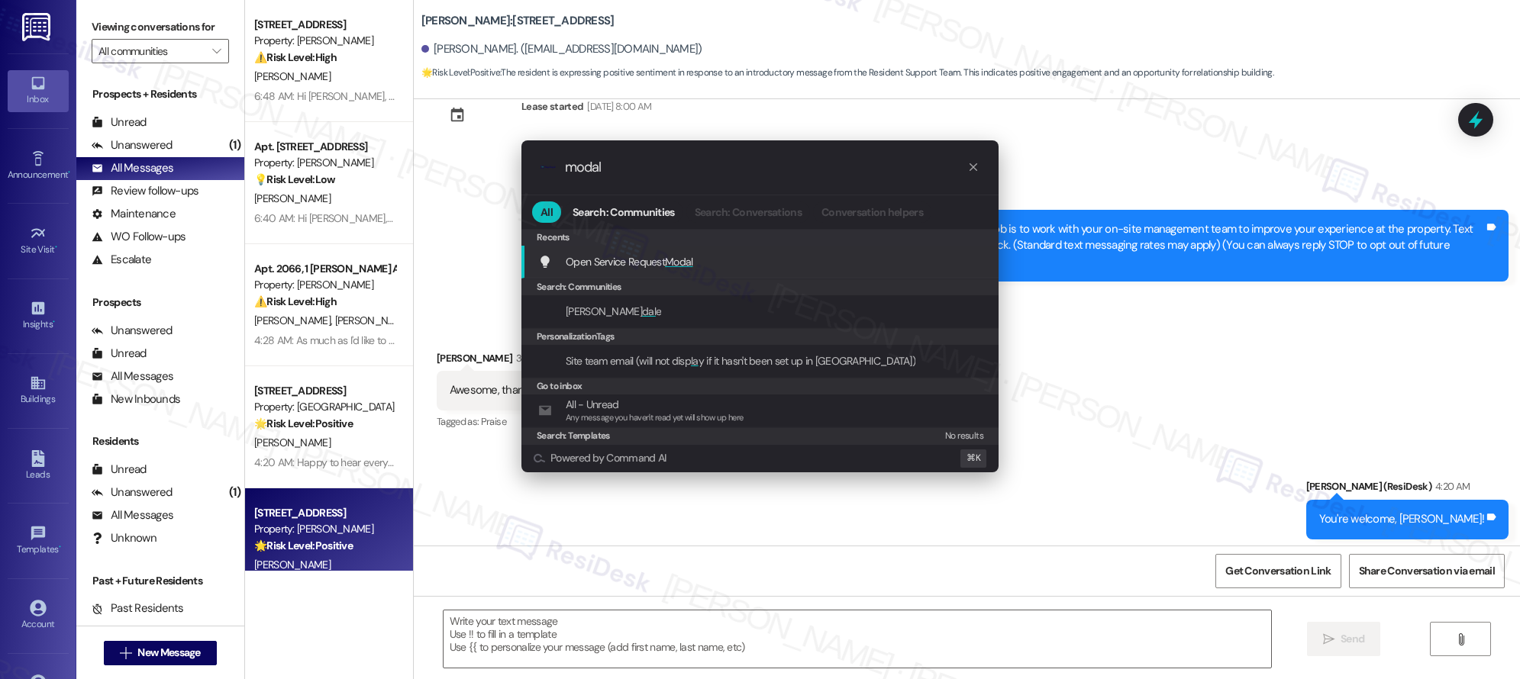
type input "modal"
click at [622, 260] on span "Open Service Request Modal" at bounding box center [629, 262] width 127 height 14
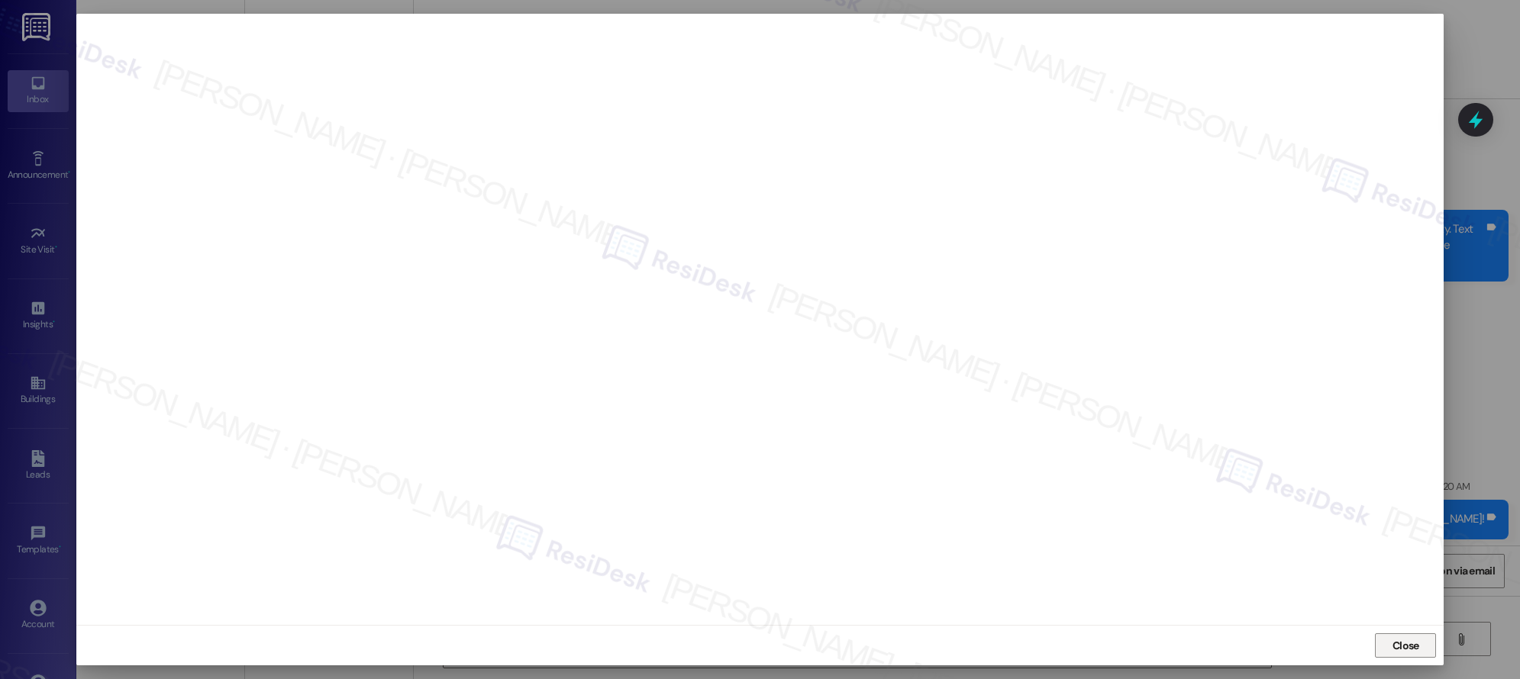
click at [1398, 642] on span "Close" at bounding box center [1405, 646] width 27 height 16
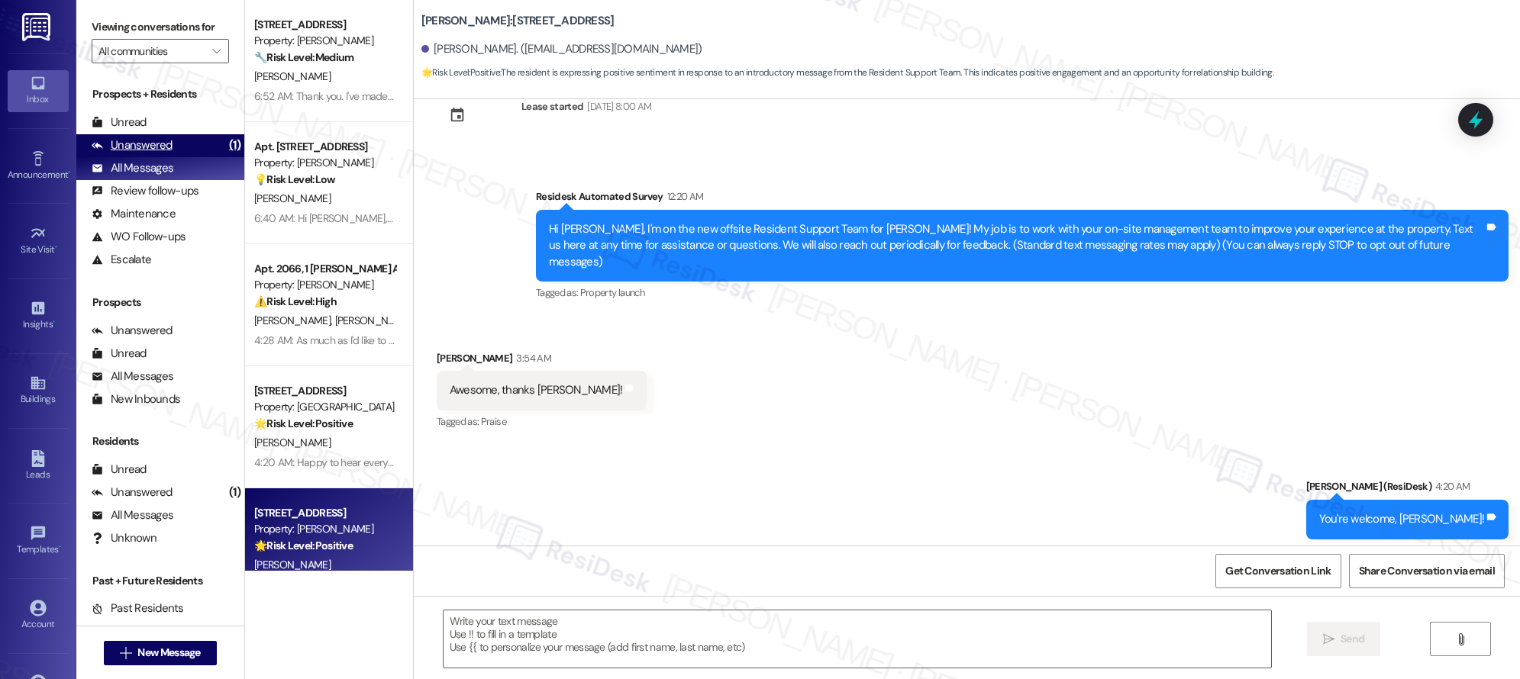
click at [154, 150] on div "Unanswered" at bounding box center [132, 145] width 81 height 16
